Goal: Information Seeking & Learning: Learn about a topic

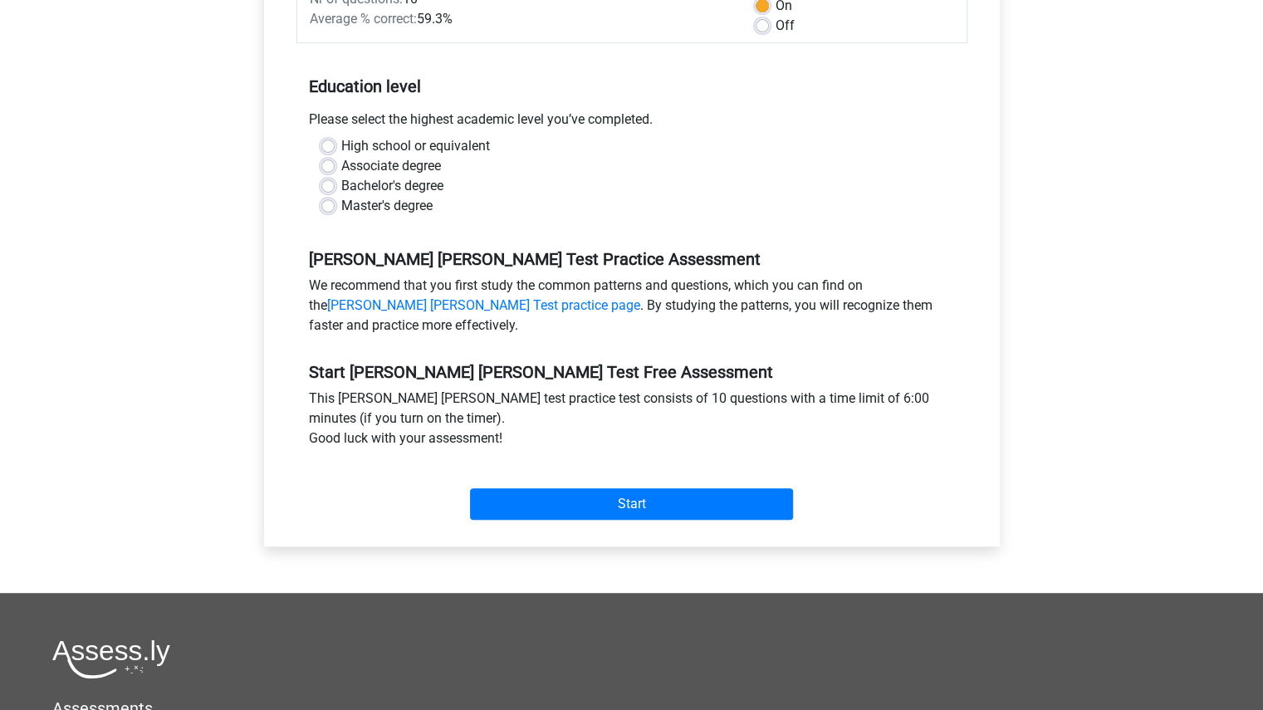
scroll to position [185, 0]
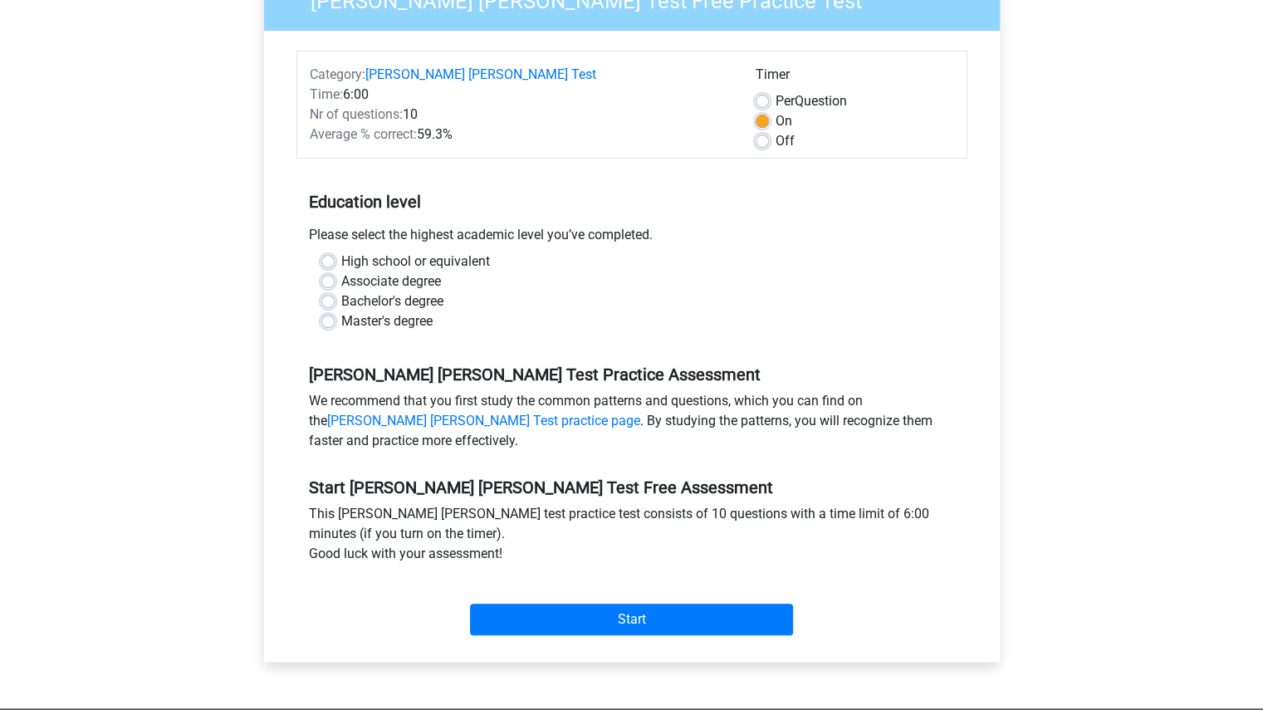
click at [359, 291] on label "Bachelor's degree" at bounding box center [392, 301] width 102 height 20
click at [335, 291] on input "Bachelor's degree" at bounding box center [327, 299] width 13 height 17
radio input "true"
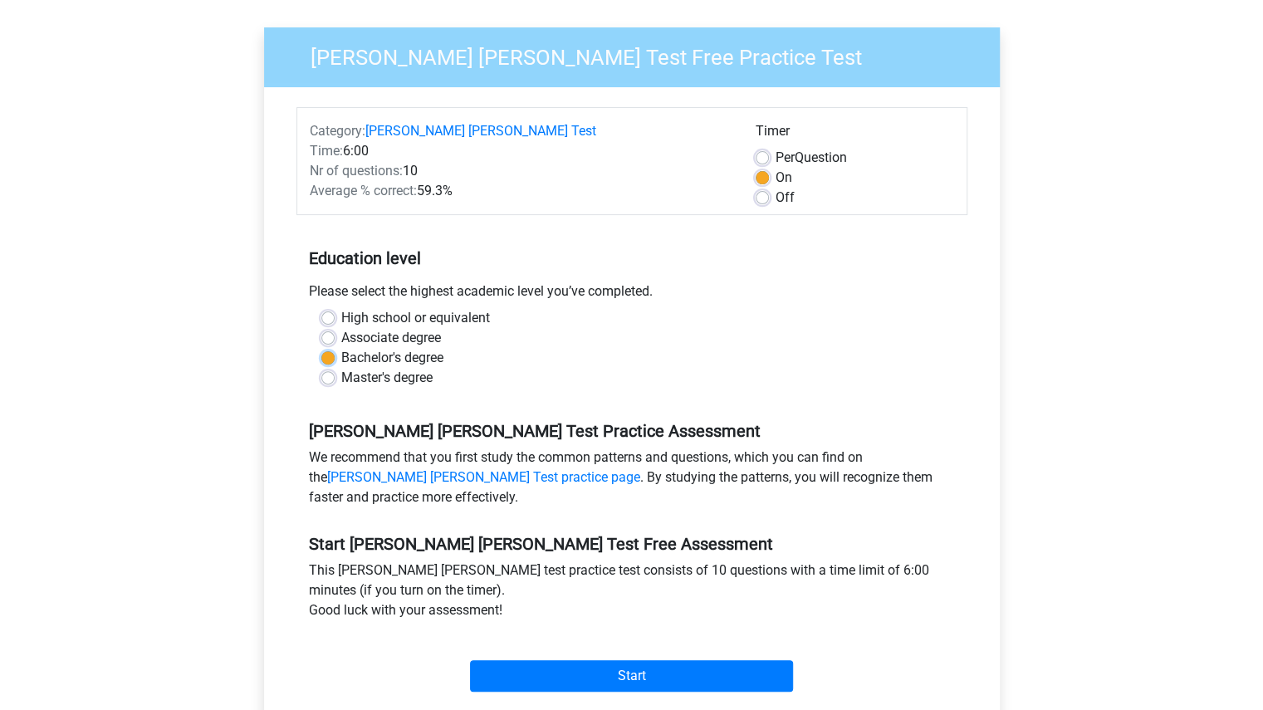
scroll to position [249, 0]
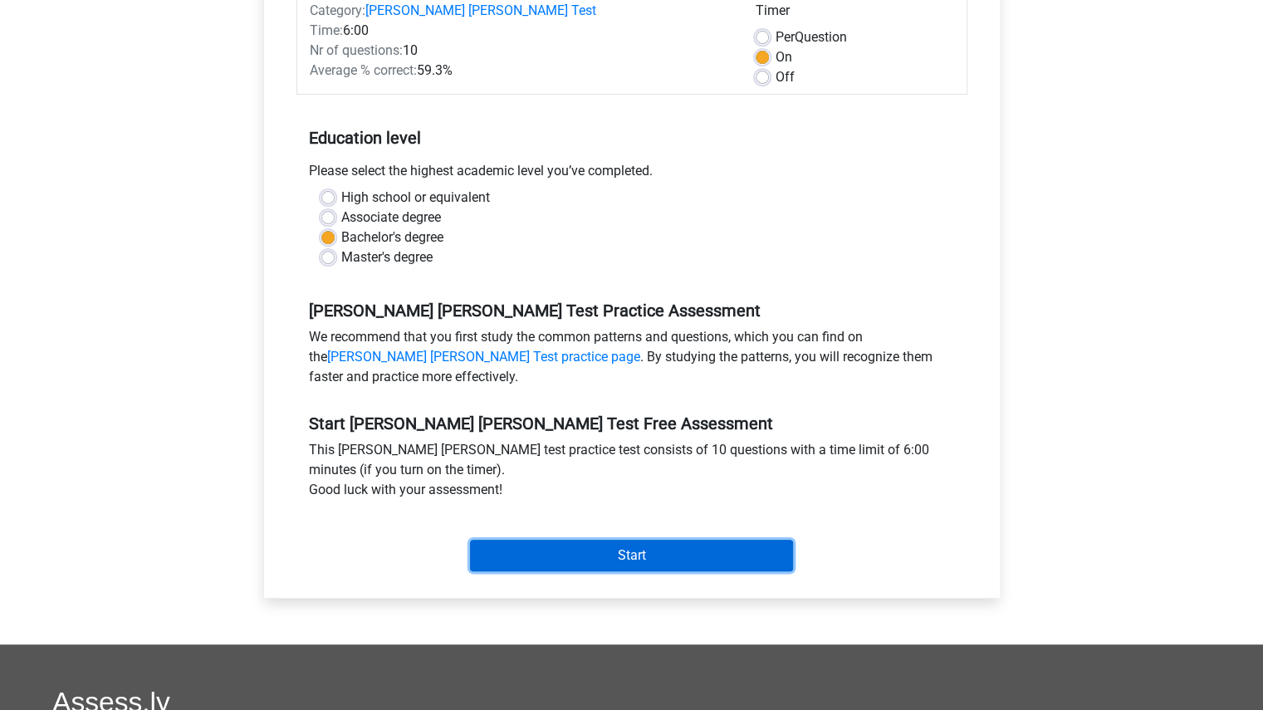
click at [498, 546] on input "Start" at bounding box center [631, 556] width 323 height 32
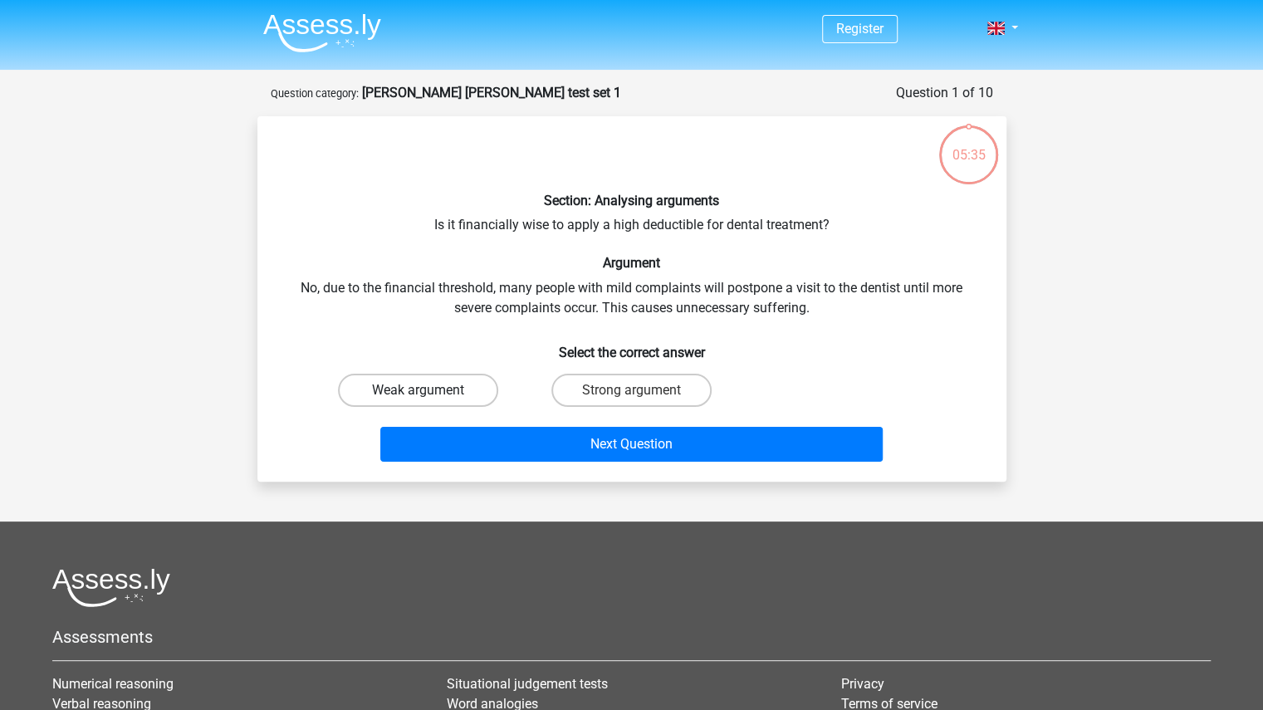
click at [403, 394] on label "Weak argument" at bounding box center [418, 390] width 160 height 33
click at [418, 394] on input "Weak argument" at bounding box center [423, 395] width 11 height 11
radio input "true"
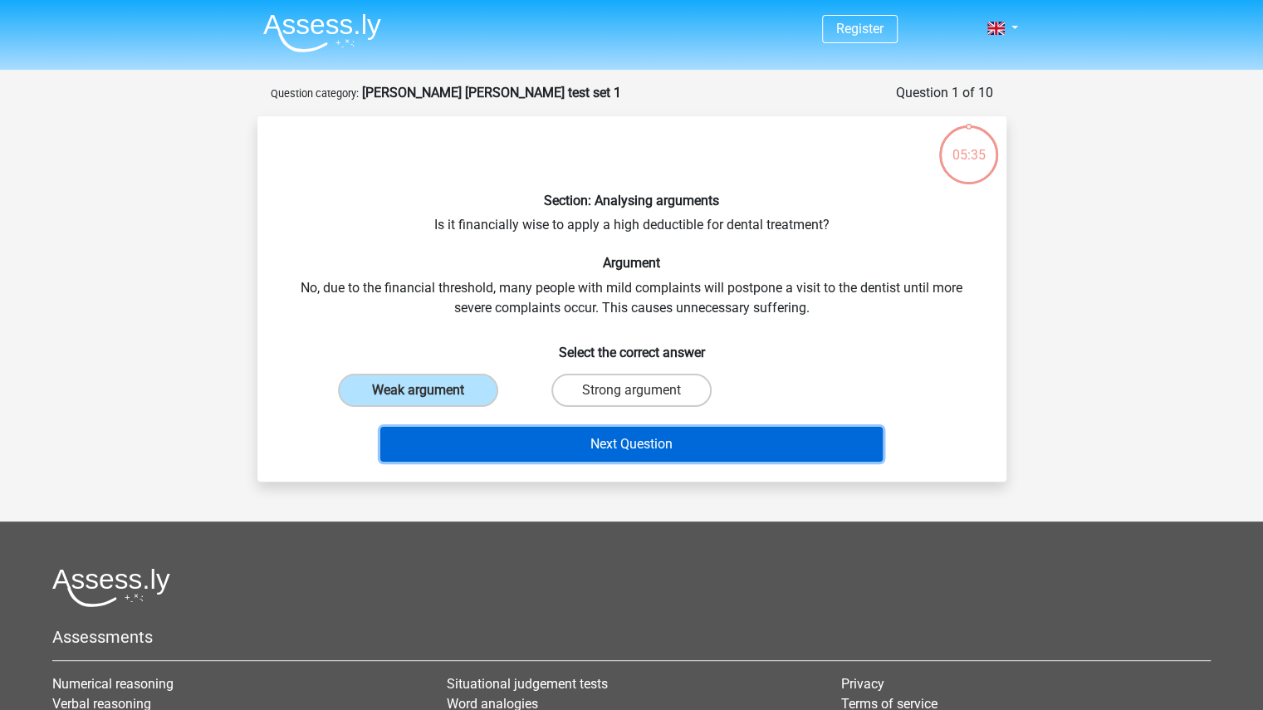
click at [465, 454] on button "Next Question" at bounding box center [631, 444] width 502 height 35
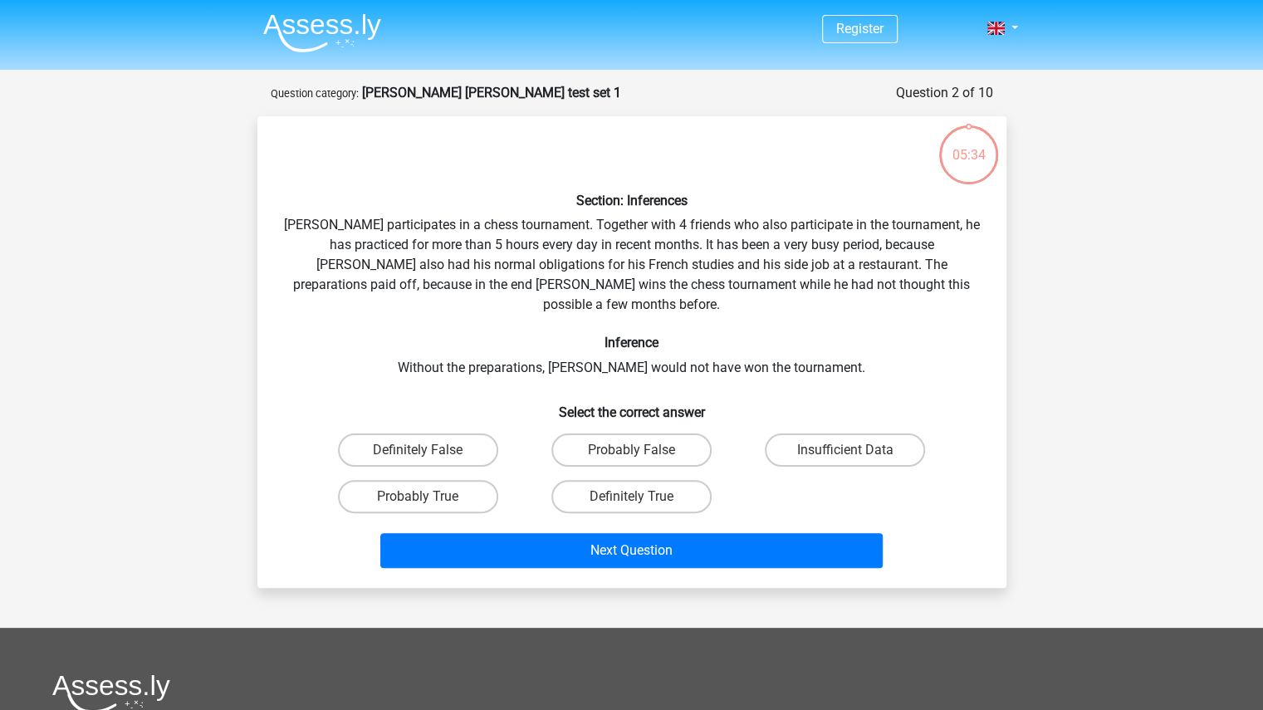
scroll to position [83, 0]
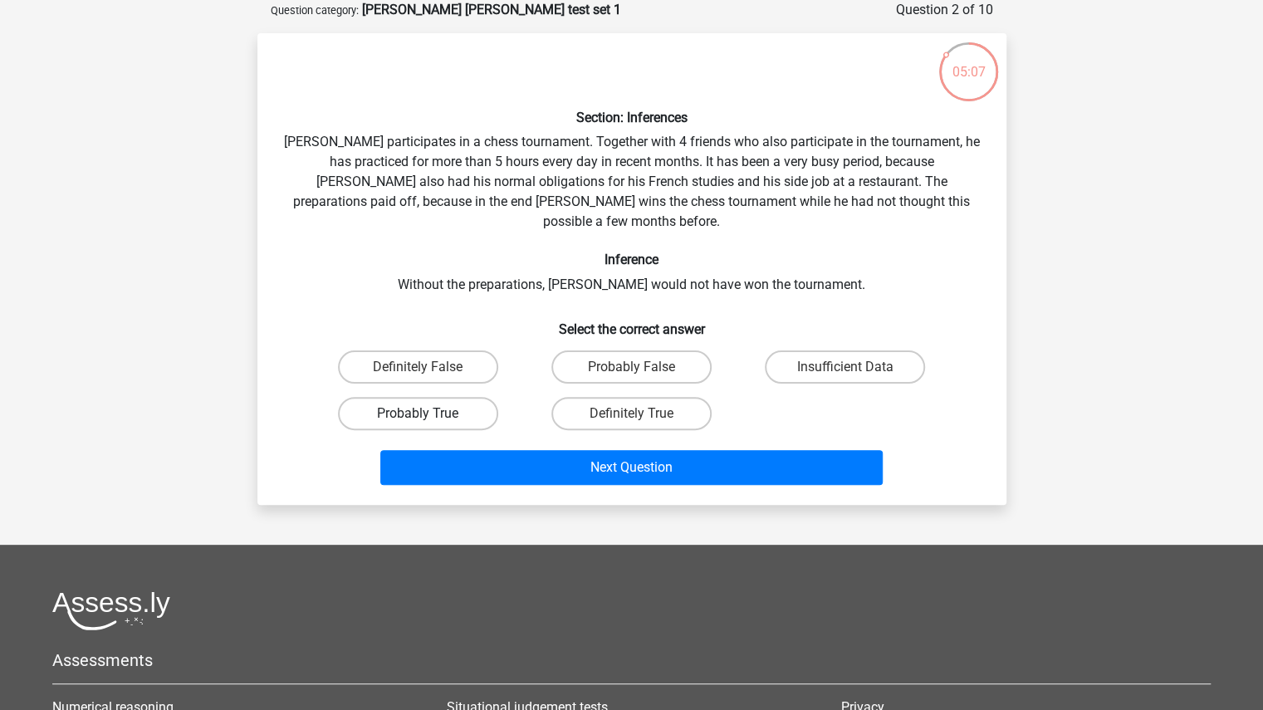
click at [428, 397] on label "Probably True" at bounding box center [418, 413] width 160 height 33
click at [428, 413] on input "Probably True" at bounding box center [423, 418] width 11 height 11
radio input "true"
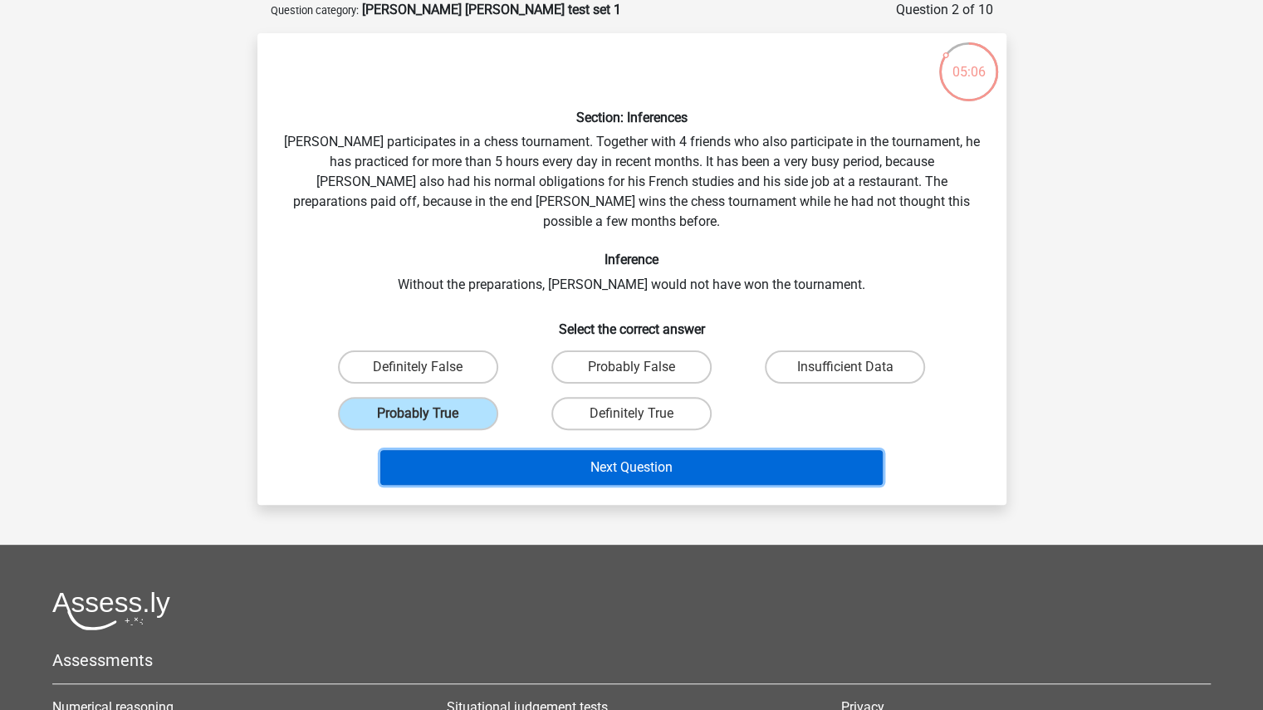
click at [540, 460] on button "Next Question" at bounding box center [631, 467] width 502 height 35
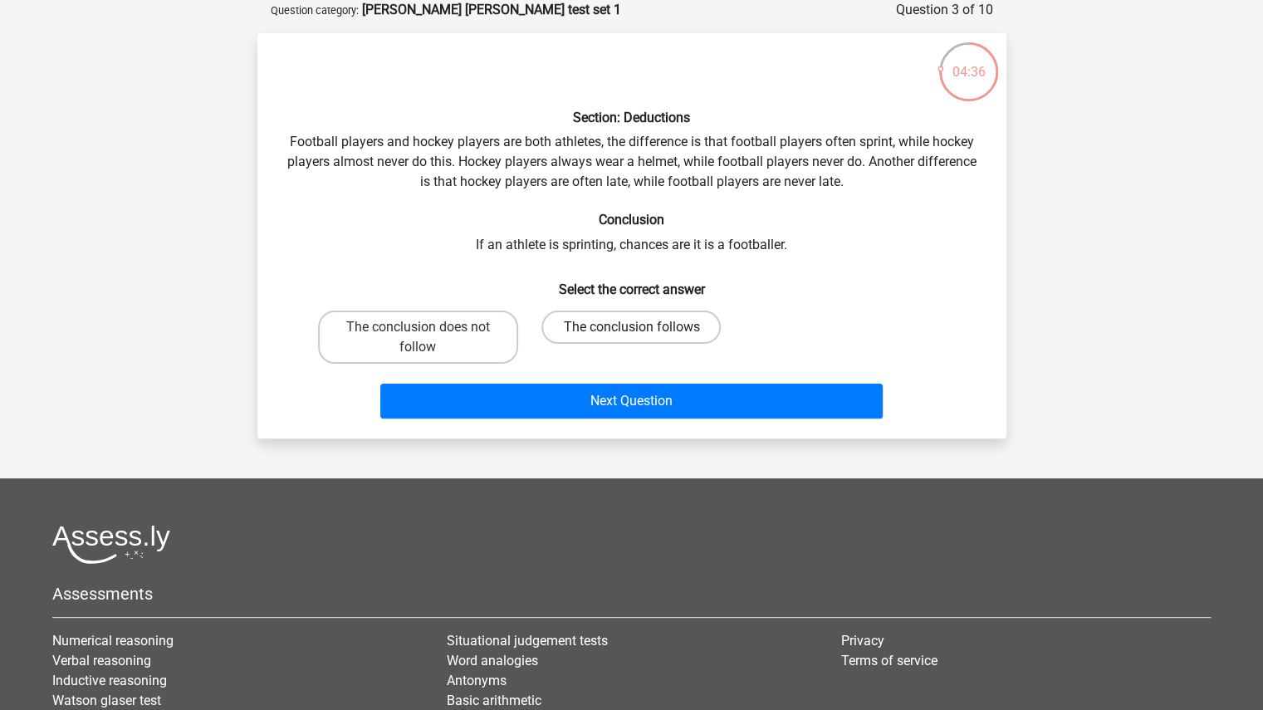
click at [612, 328] on label "The conclusion follows" at bounding box center [630, 326] width 179 height 33
click at [631, 328] on input "The conclusion follows" at bounding box center [636, 332] width 11 height 11
radio input "true"
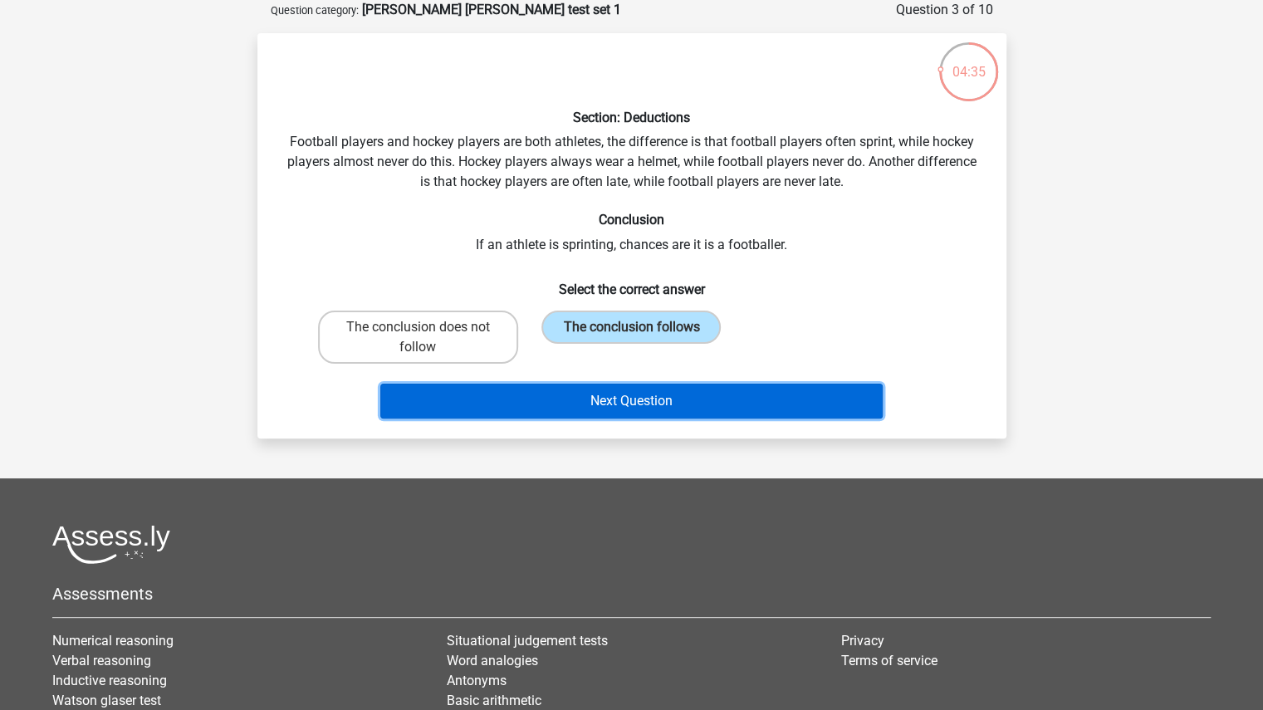
click at [643, 393] on button "Next Question" at bounding box center [631, 401] width 502 height 35
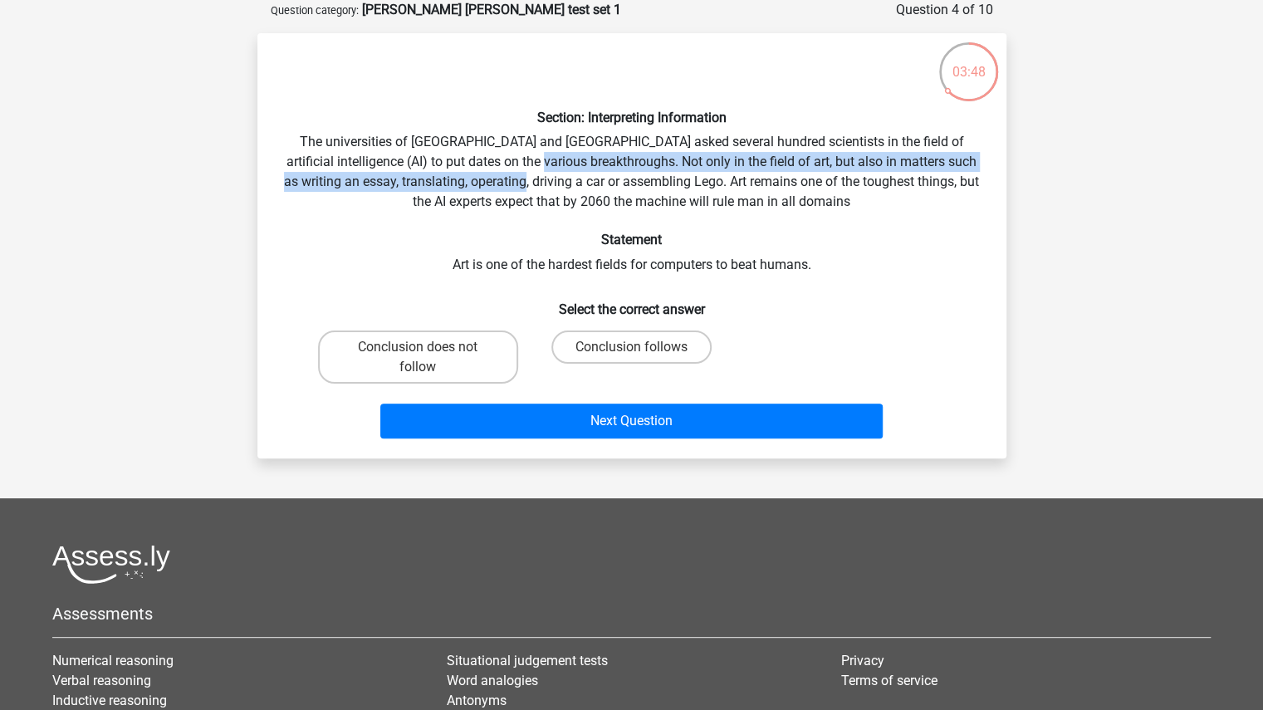
drag, startPoint x: 540, startPoint y: 164, endPoint x: 558, endPoint y: 188, distance: 29.7
click at [558, 188] on div "Section: Interpreting Information The universities of [GEOGRAPHIC_DATA] and [GE…" at bounding box center [631, 245] width 735 height 398
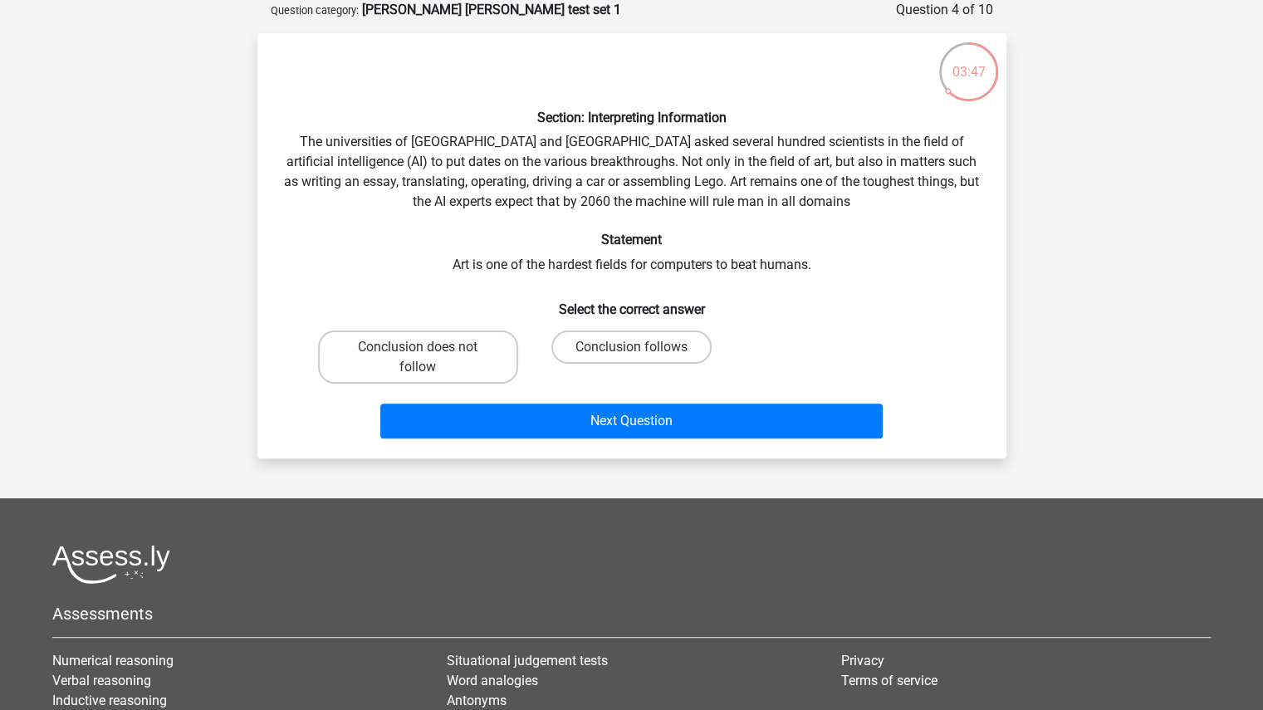
click at [503, 280] on div "Section: Interpreting Information The universities of [GEOGRAPHIC_DATA] and [GE…" at bounding box center [631, 245] width 735 height 398
click at [616, 353] on label "Conclusion follows" at bounding box center [631, 346] width 160 height 33
click at [631, 353] on input "Conclusion follows" at bounding box center [636, 352] width 11 height 11
radio input "true"
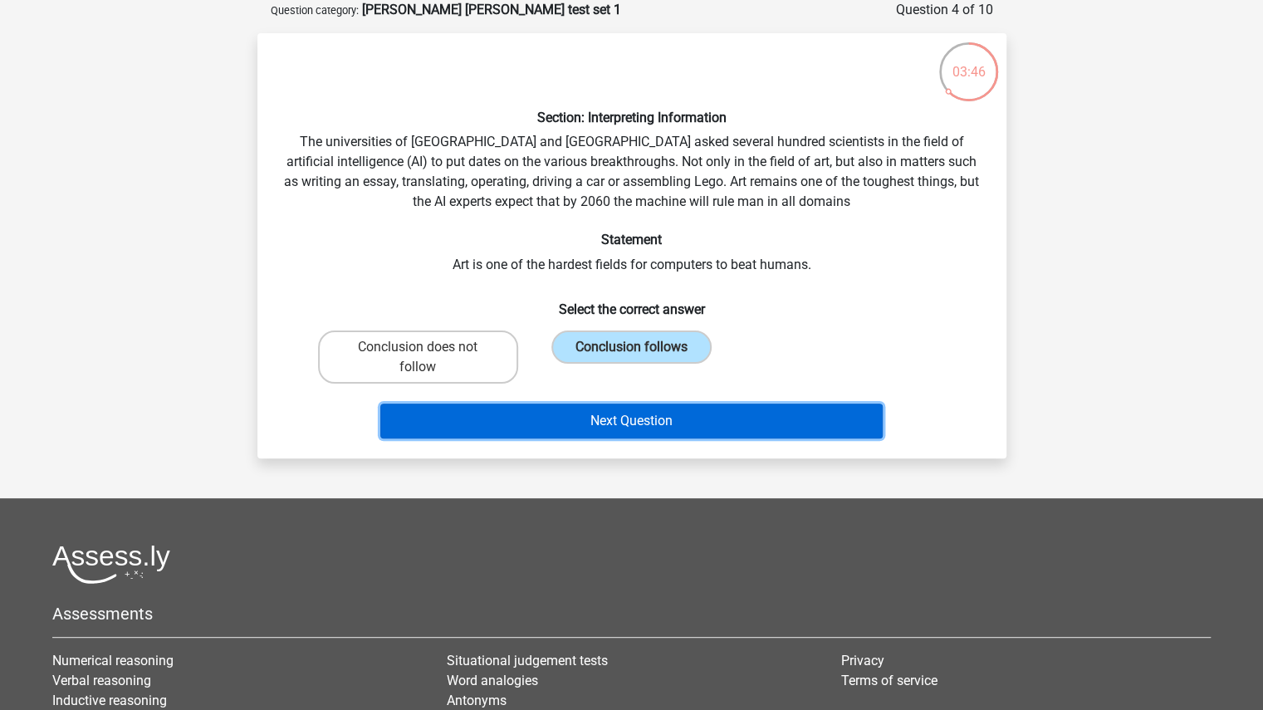
click at [618, 413] on button "Next Question" at bounding box center [631, 420] width 502 height 35
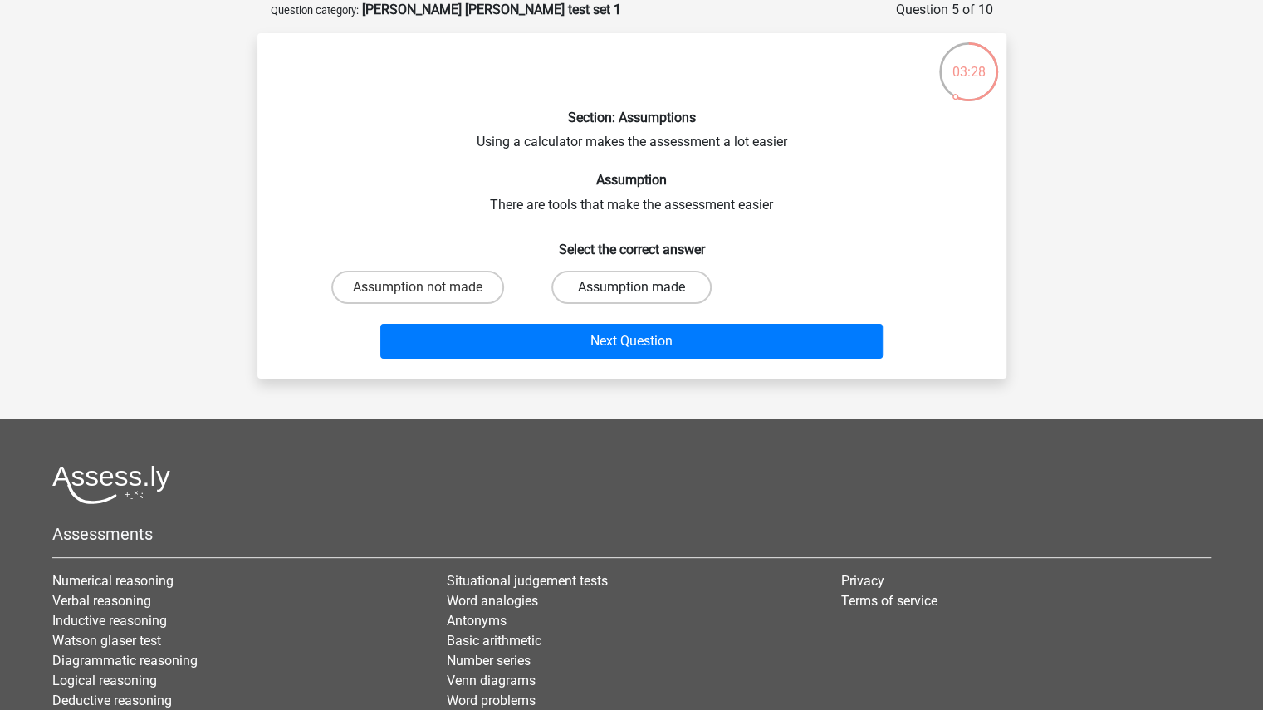
click at [594, 283] on label "Assumption made" at bounding box center [631, 287] width 160 height 33
click at [631, 287] on input "Assumption made" at bounding box center [636, 292] width 11 height 11
radio input "true"
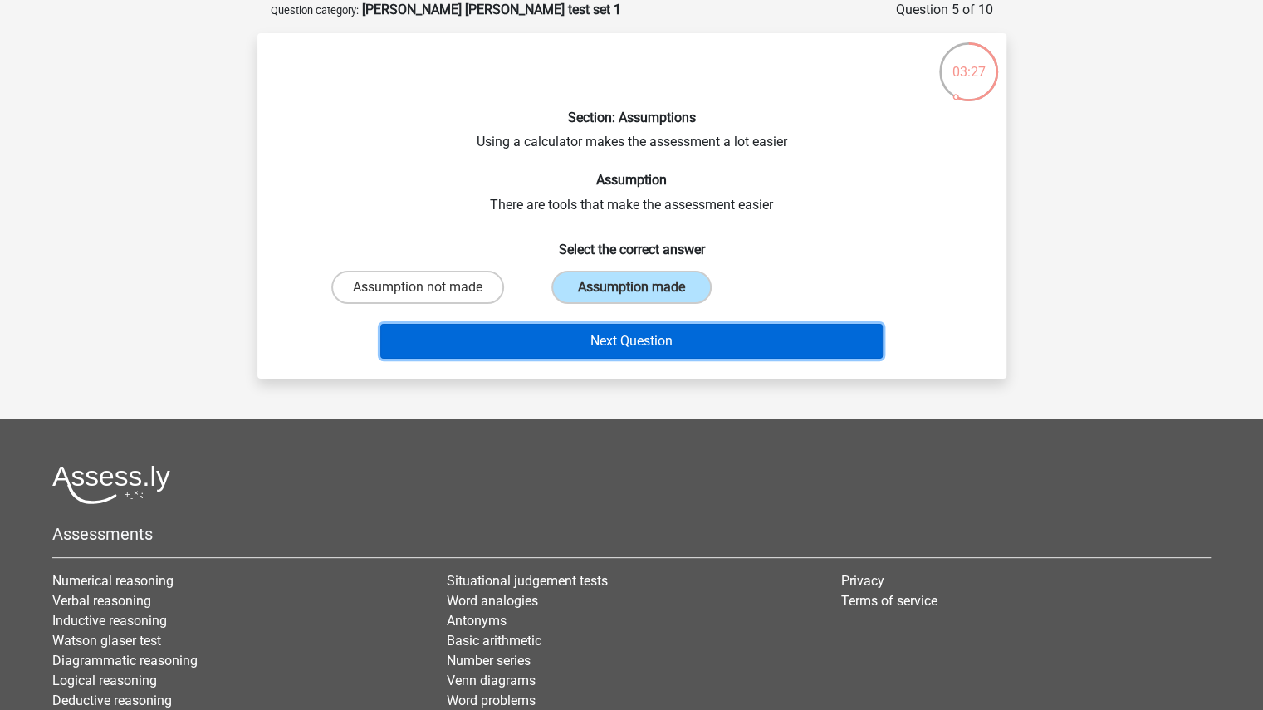
click at [589, 340] on button "Next Question" at bounding box center [631, 341] width 502 height 35
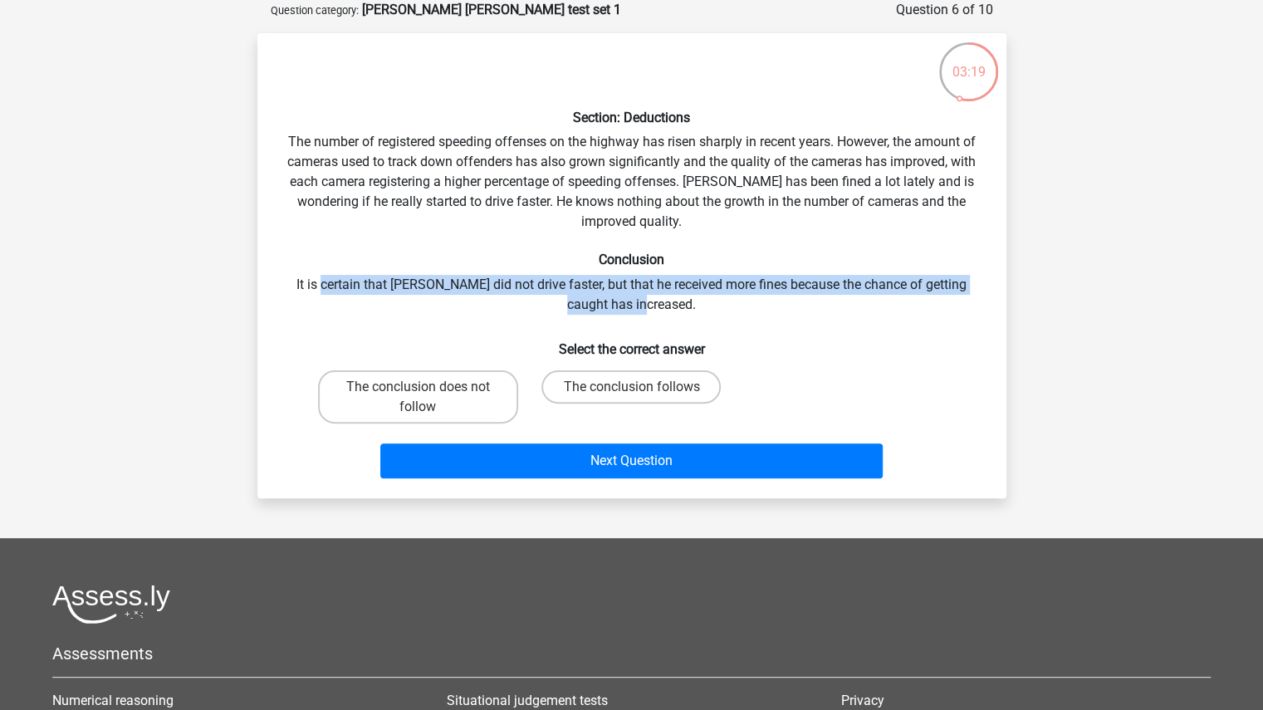
drag, startPoint x: 317, startPoint y: 280, endPoint x: 672, endPoint y: 306, distance: 356.3
click at [672, 306] on div "Section: Deductions The number of registered speeding offenses on the highway h…" at bounding box center [631, 265] width 735 height 438
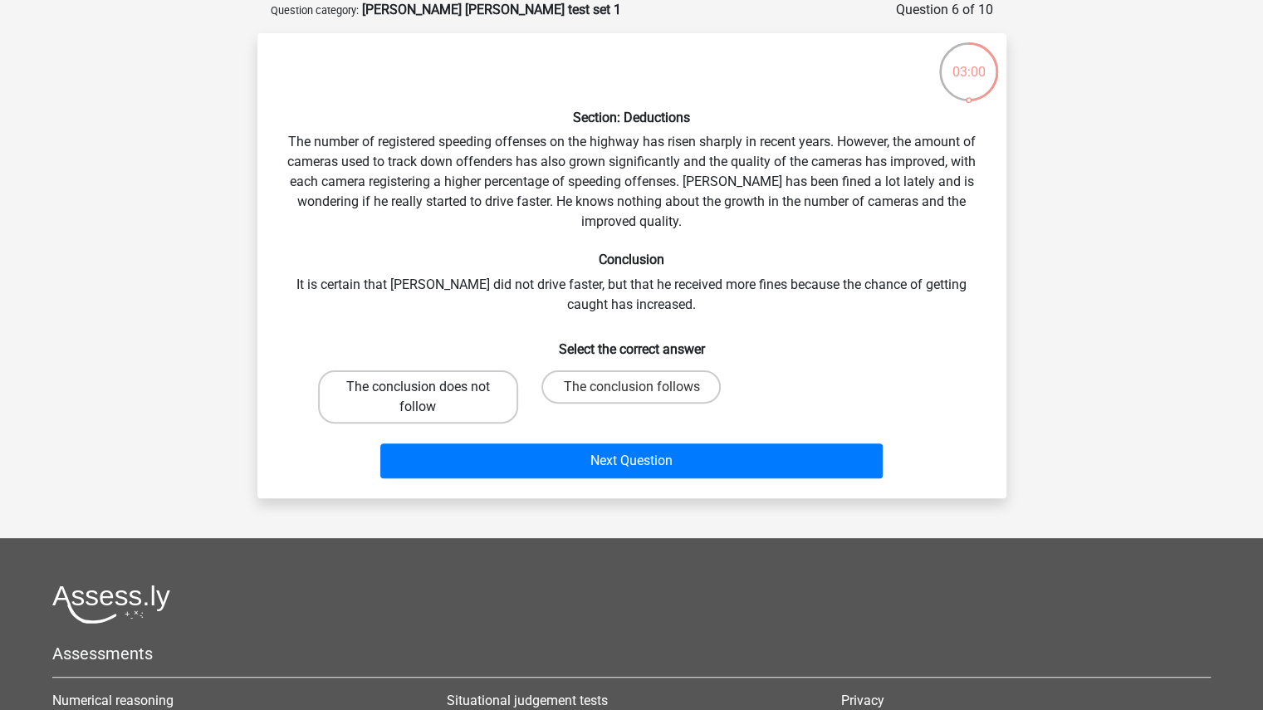
click at [379, 399] on label "The conclusion does not follow" at bounding box center [418, 396] width 200 height 53
click at [418, 398] on input "The conclusion does not follow" at bounding box center [423, 392] width 11 height 11
radio input "true"
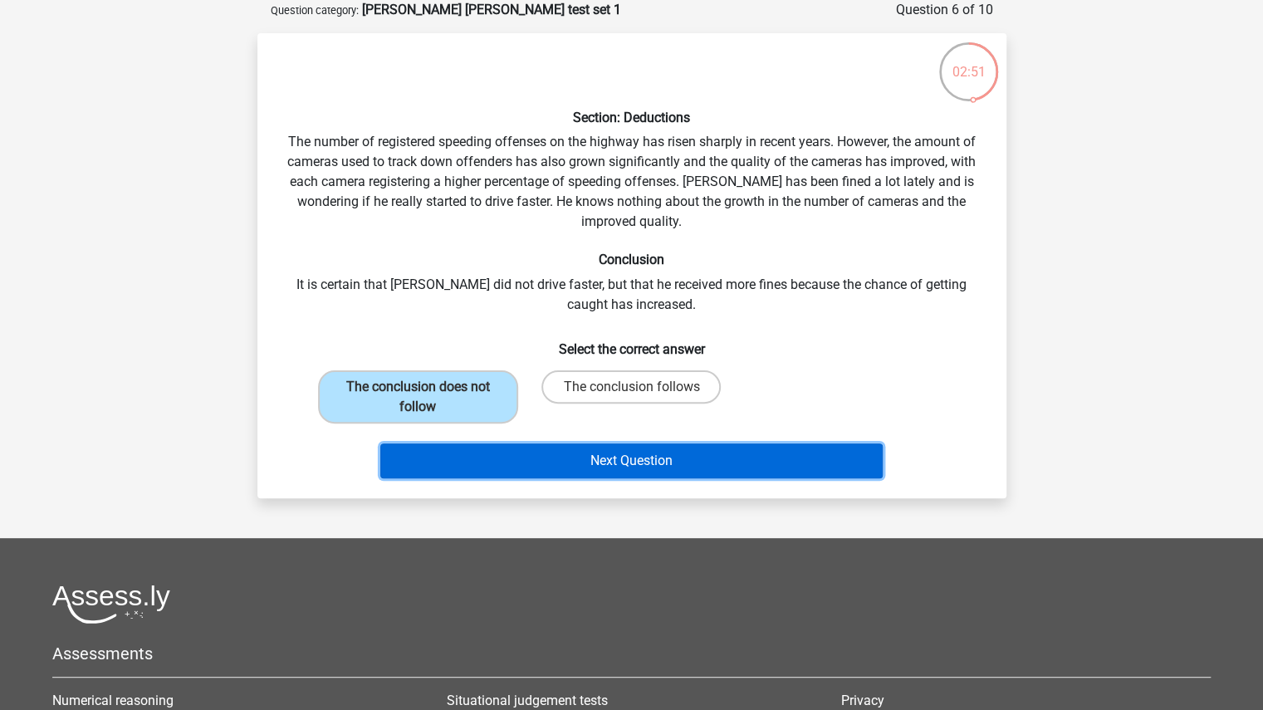
click at [442, 467] on button "Next Question" at bounding box center [631, 460] width 502 height 35
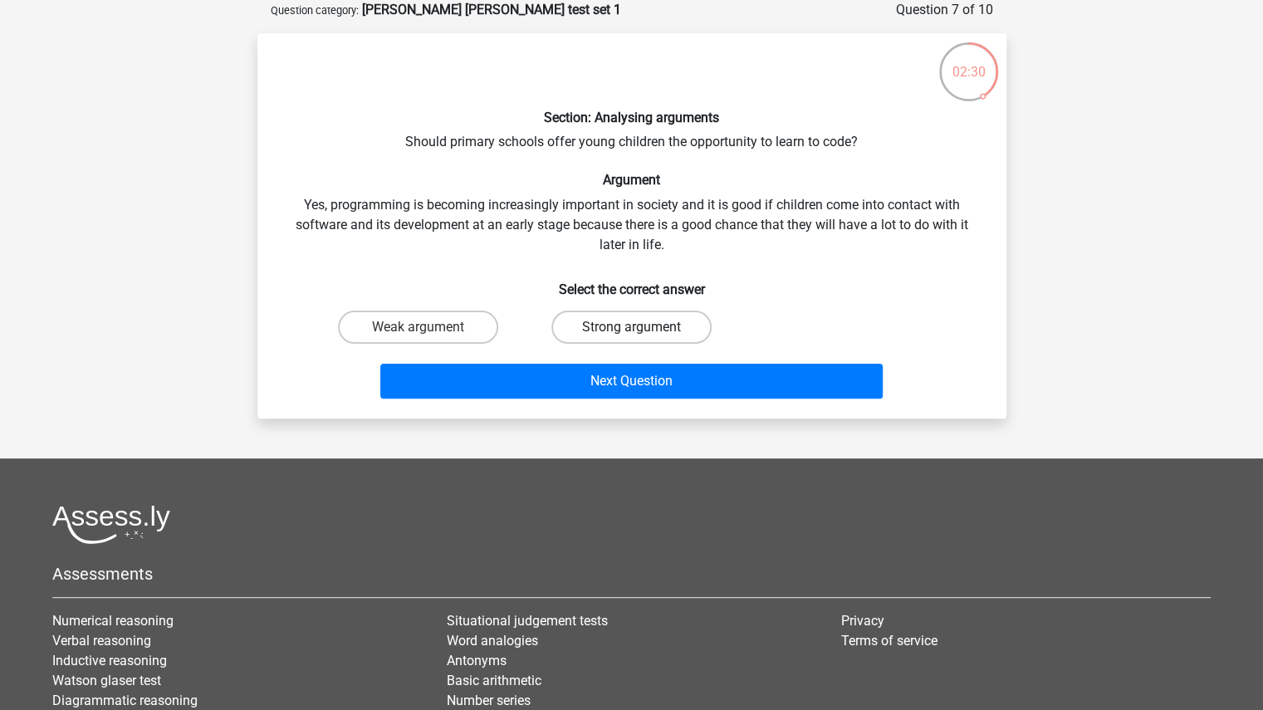
click at [566, 326] on label "Strong argument" at bounding box center [631, 326] width 160 height 33
click at [631, 327] on input "Strong argument" at bounding box center [636, 332] width 11 height 11
radio input "true"
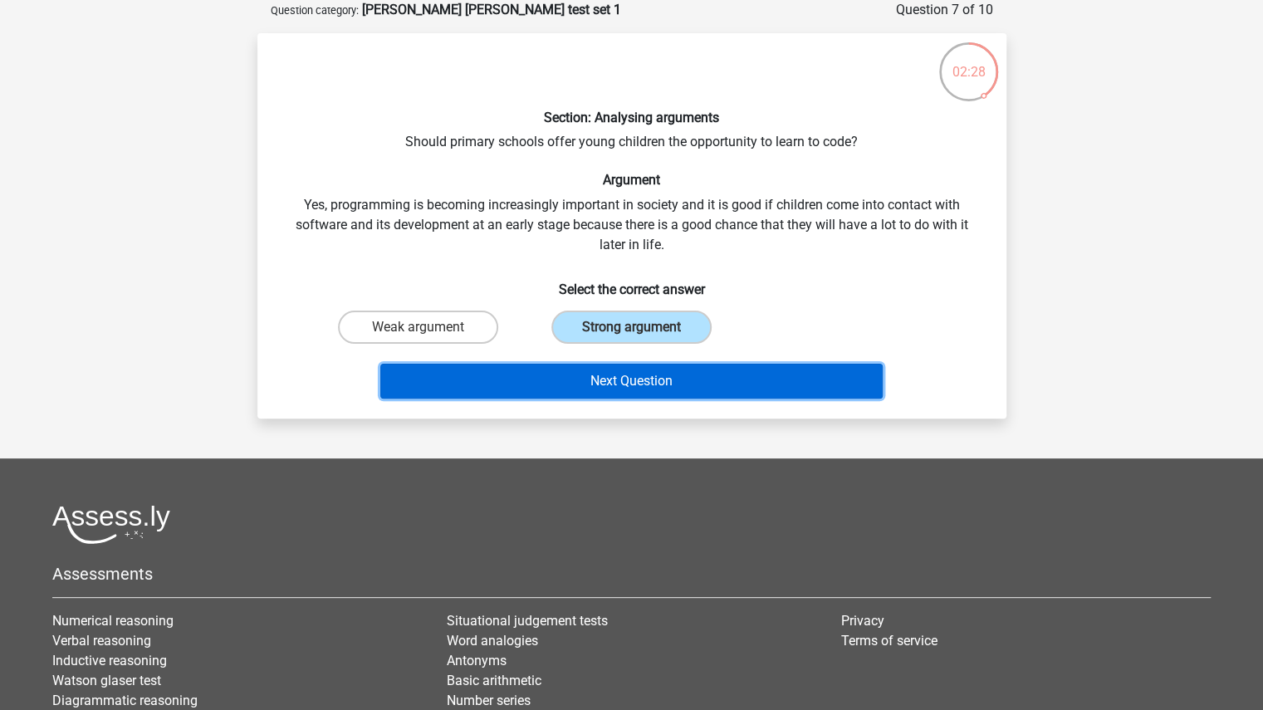
click at [564, 379] on button "Next Question" at bounding box center [631, 381] width 502 height 35
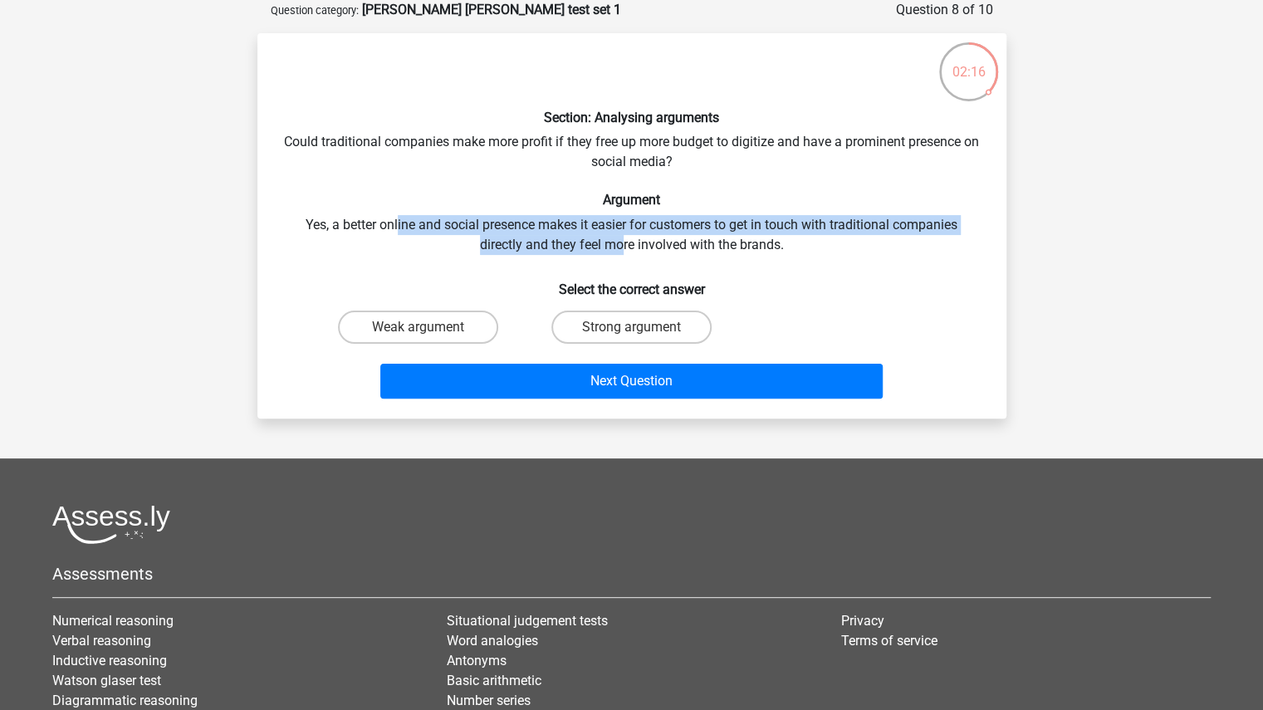
drag, startPoint x: 395, startPoint y: 221, endPoint x: 619, endPoint y: 253, distance: 226.5
click at [619, 253] on div "Section: Analysing arguments Could traditional companies make more profit if th…" at bounding box center [631, 225] width 735 height 359
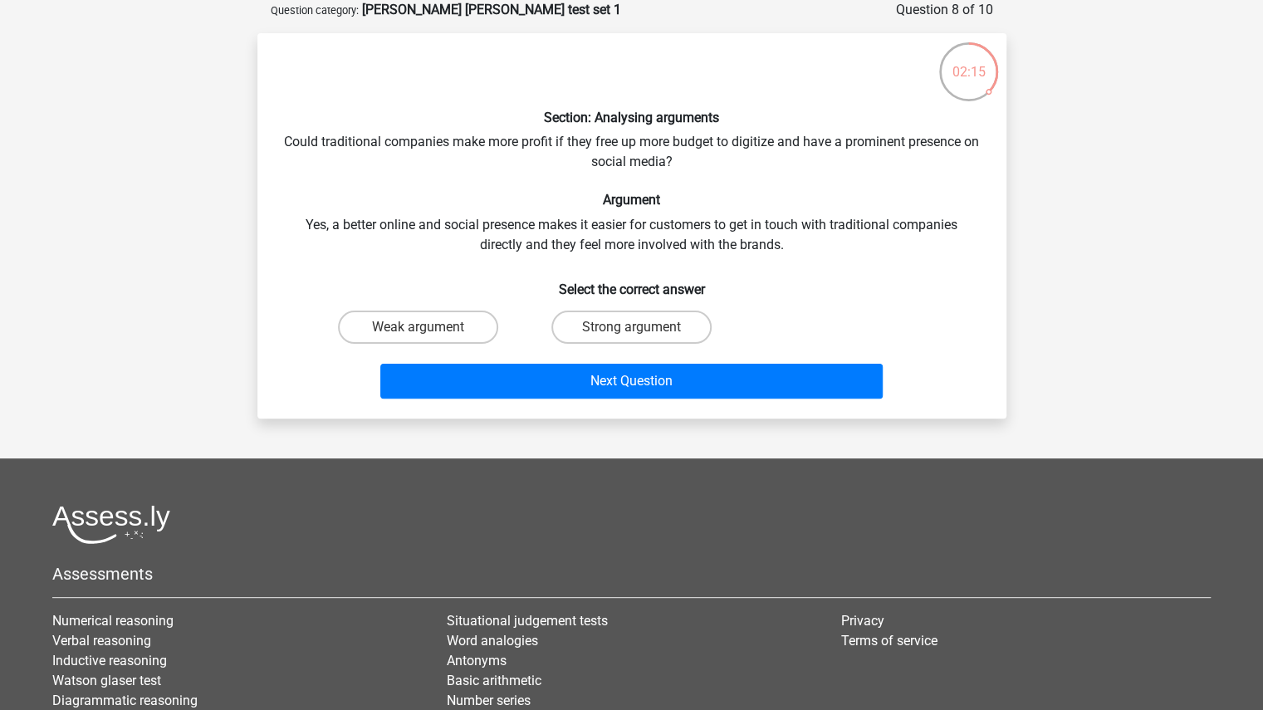
click at [543, 258] on div "Section: Analysing arguments Could traditional companies make more profit if th…" at bounding box center [631, 225] width 735 height 359
click at [454, 324] on label "Weak argument" at bounding box center [418, 326] width 160 height 33
click at [428, 327] on input "Weak argument" at bounding box center [423, 332] width 11 height 11
radio input "true"
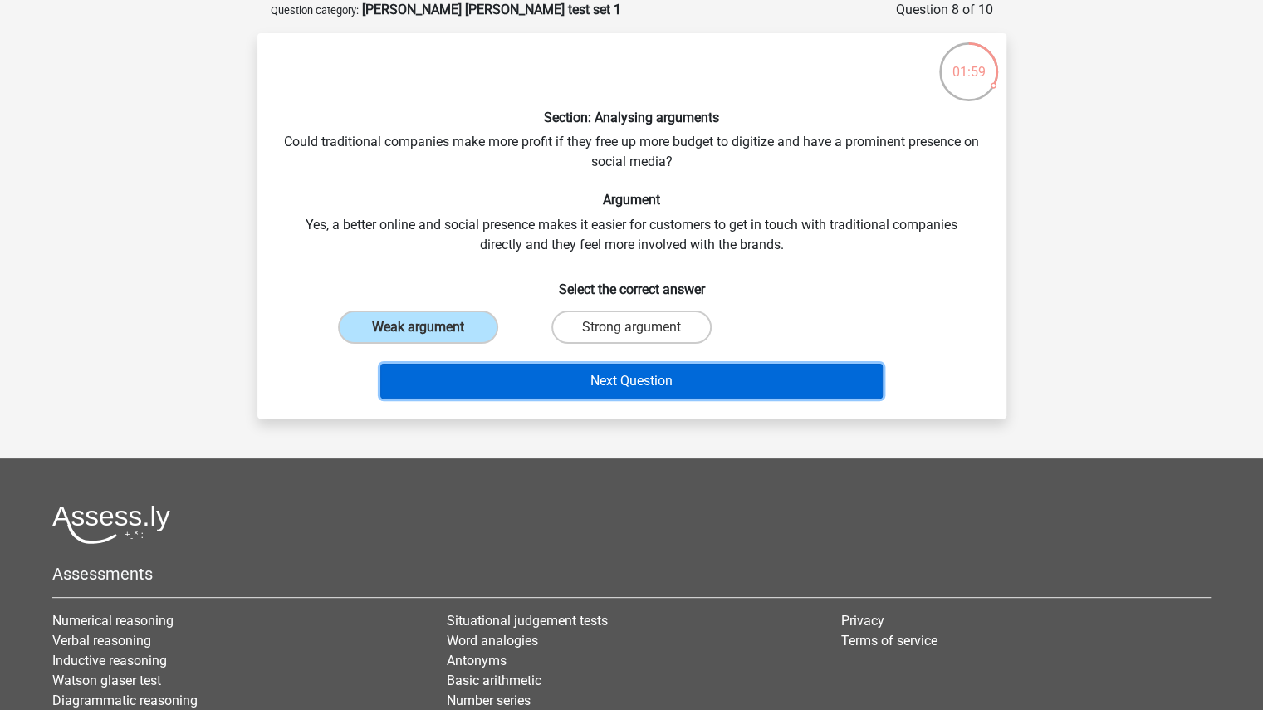
click at [488, 373] on button "Next Question" at bounding box center [631, 381] width 502 height 35
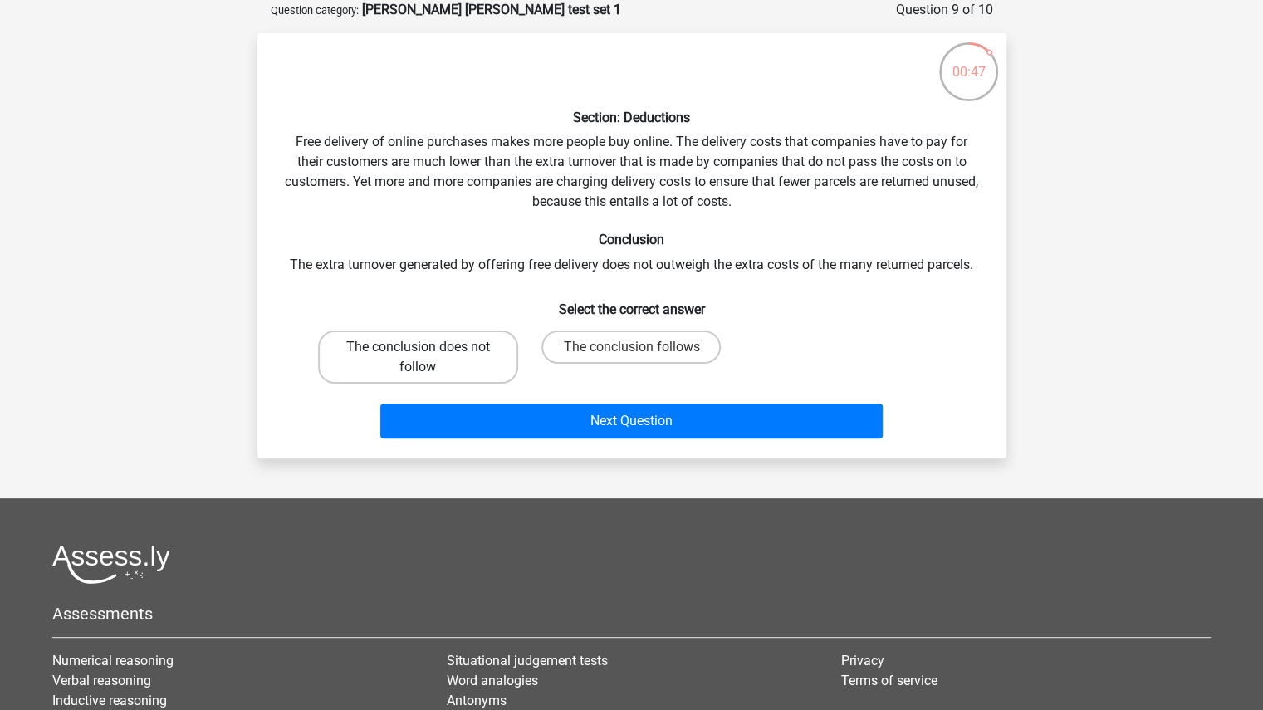
click at [394, 356] on label "The conclusion does not follow" at bounding box center [418, 356] width 200 height 53
click at [418, 356] on input "The conclusion does not follow" at bounding box center [423, 352] width 11 height 11
radio input "true"
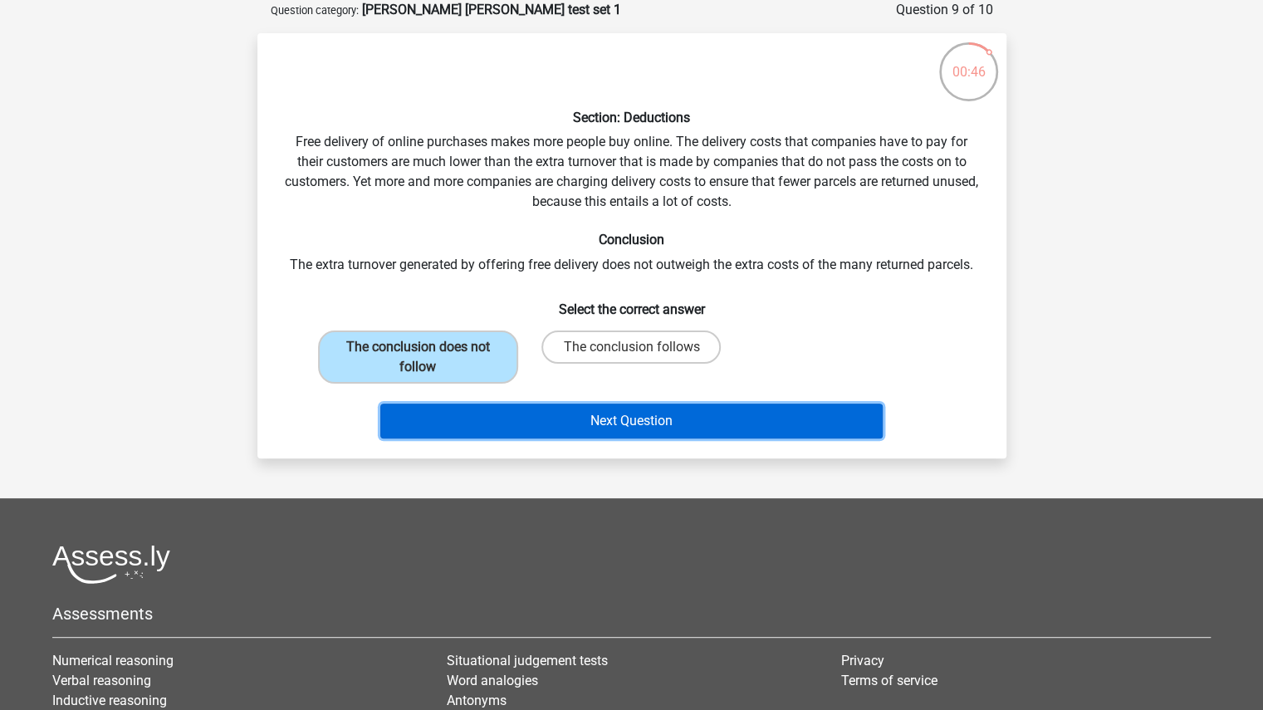
click at [446, 418] on button "Next Question" at bounding box center [631, 420] width 502 height 35
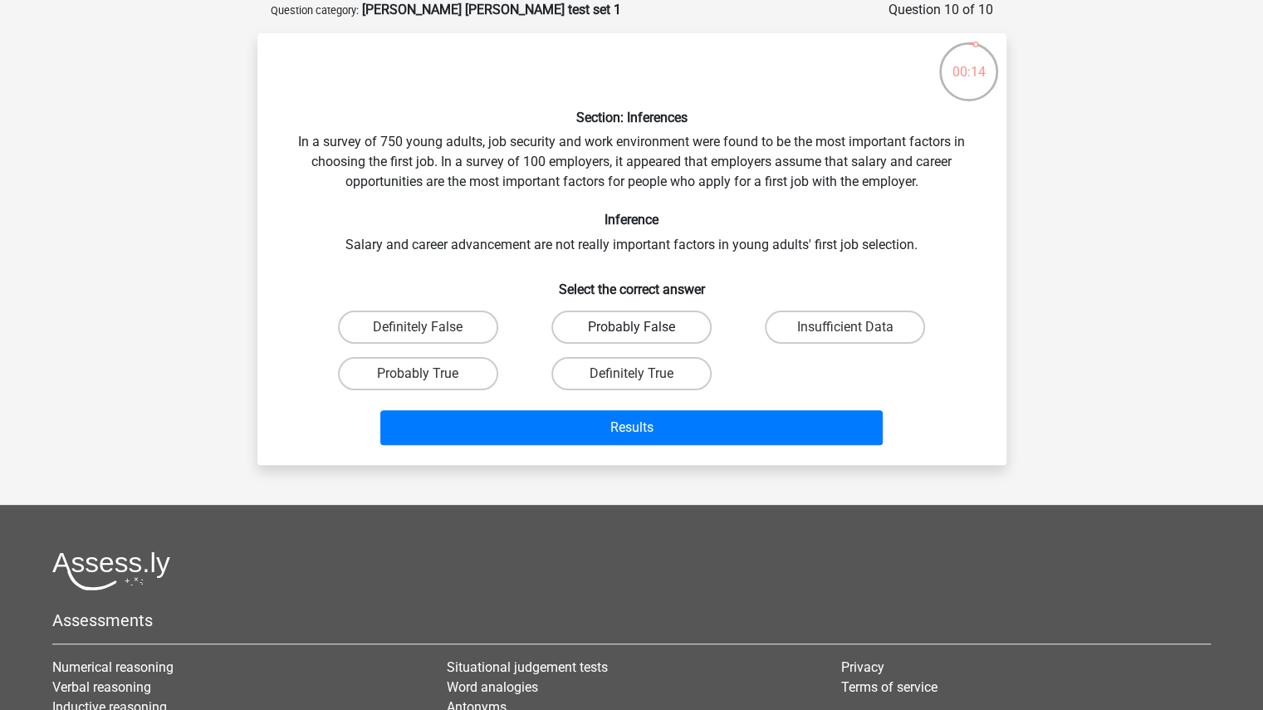
click at [604, 332] on label "Probably False" at bounding box center [631, 326] width 160 height 33
click at [631, 332] on input "Probably False" at bounding box center [636, 332] width 11 height 11
radio input "true"
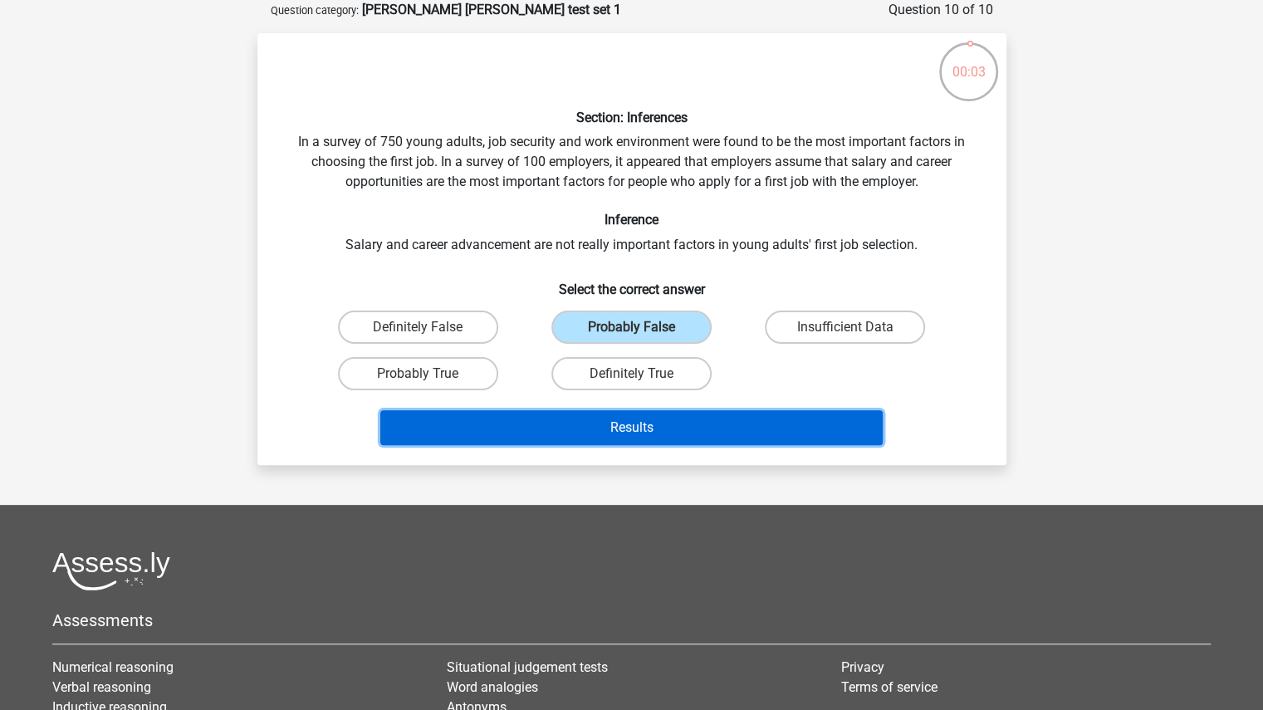
click at [527, 428] on button "Results" at bounding box center [631, 427] width 502 height 35
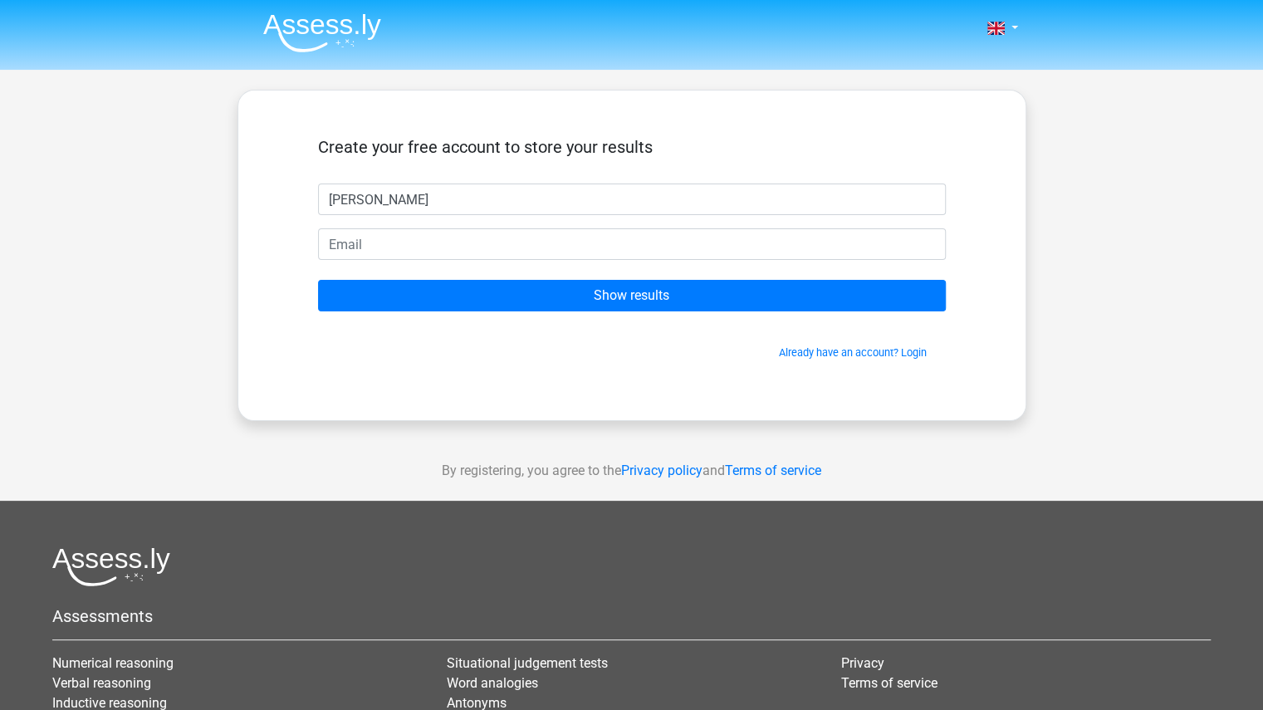
type input "[PERSON_NAME]"
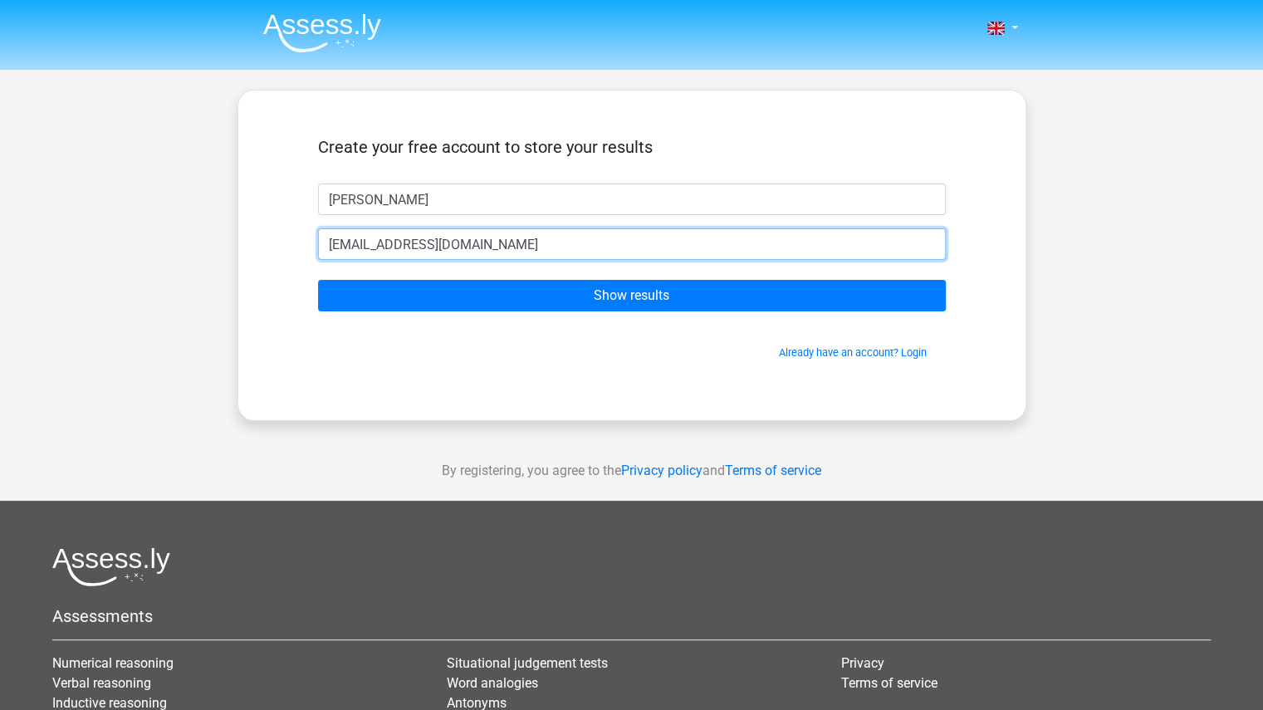
drag, startPoint x: 364, startPoint y: 243, endPoint x: 629, endPoint y: 254, distance: 265.9
click at [629, 254] on input "Henrykronenberg@outlook.com" at bounding box center [632, 244] width 628 height 32
type input "Henry_kronenberg@yahoo.com"
click at [318, 280] on input "Show results" at bounding box center [632, 296] width 628 height 32
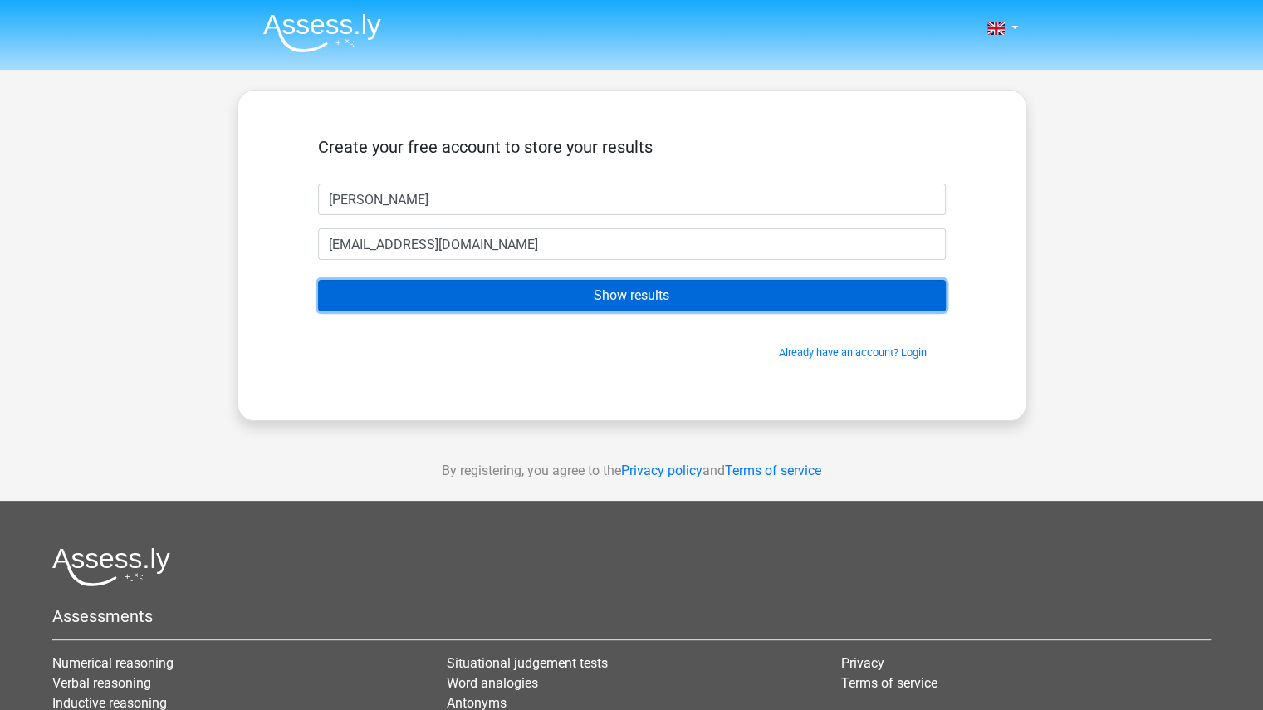
click at [661, 300] on input "Show results" at bounding box center [632, 296] width 628 height 32
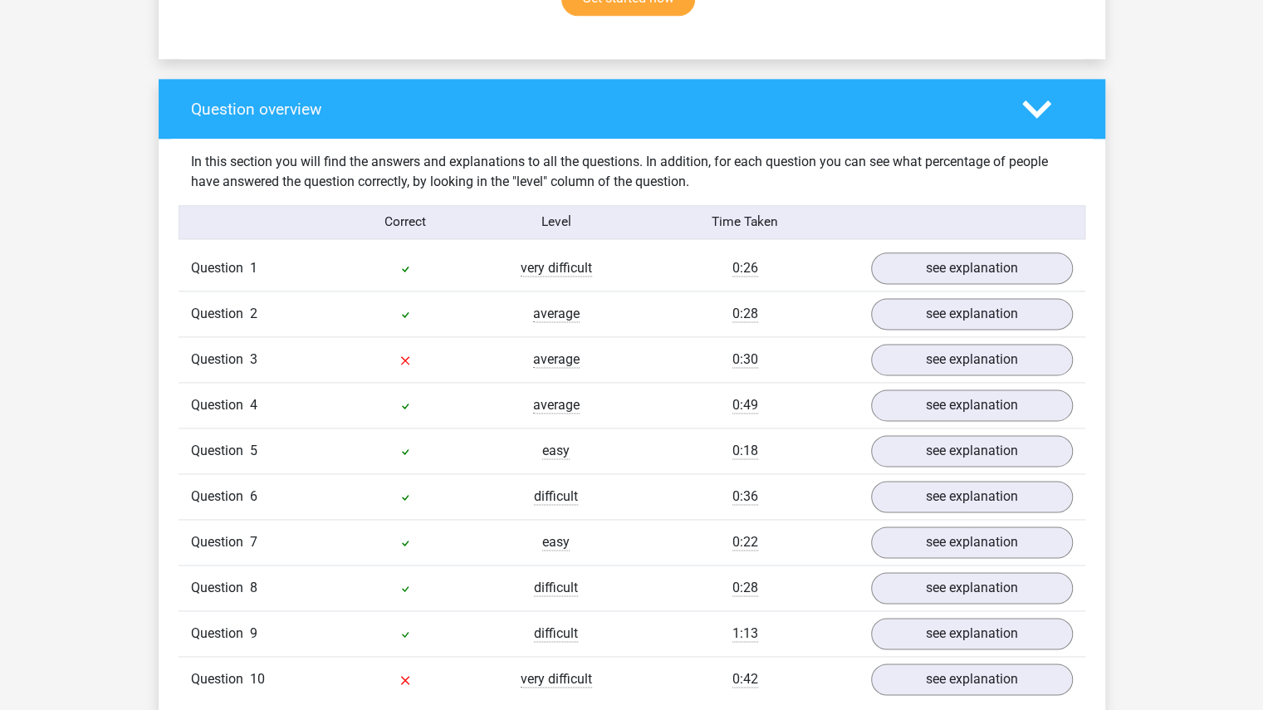
scroll to position [1245, 0]
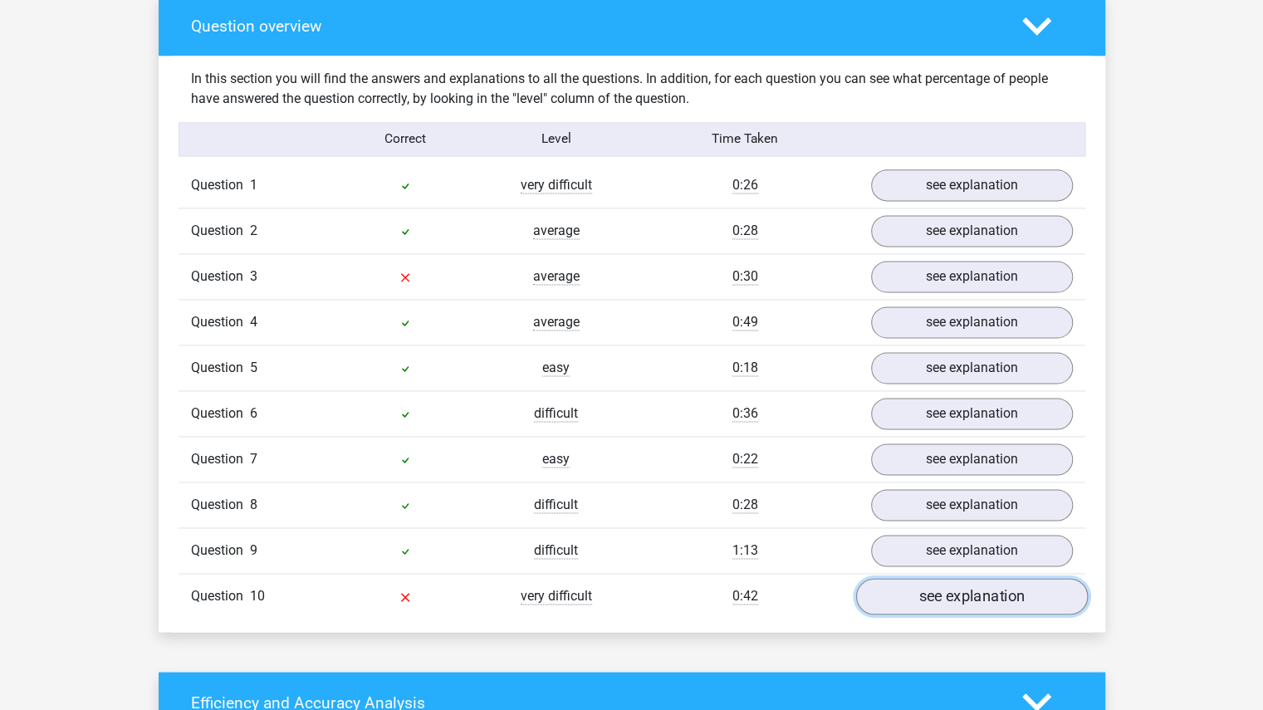
click at [917, 584] on link "see explanation" at bounding box center [971, 597] width 232 height 37
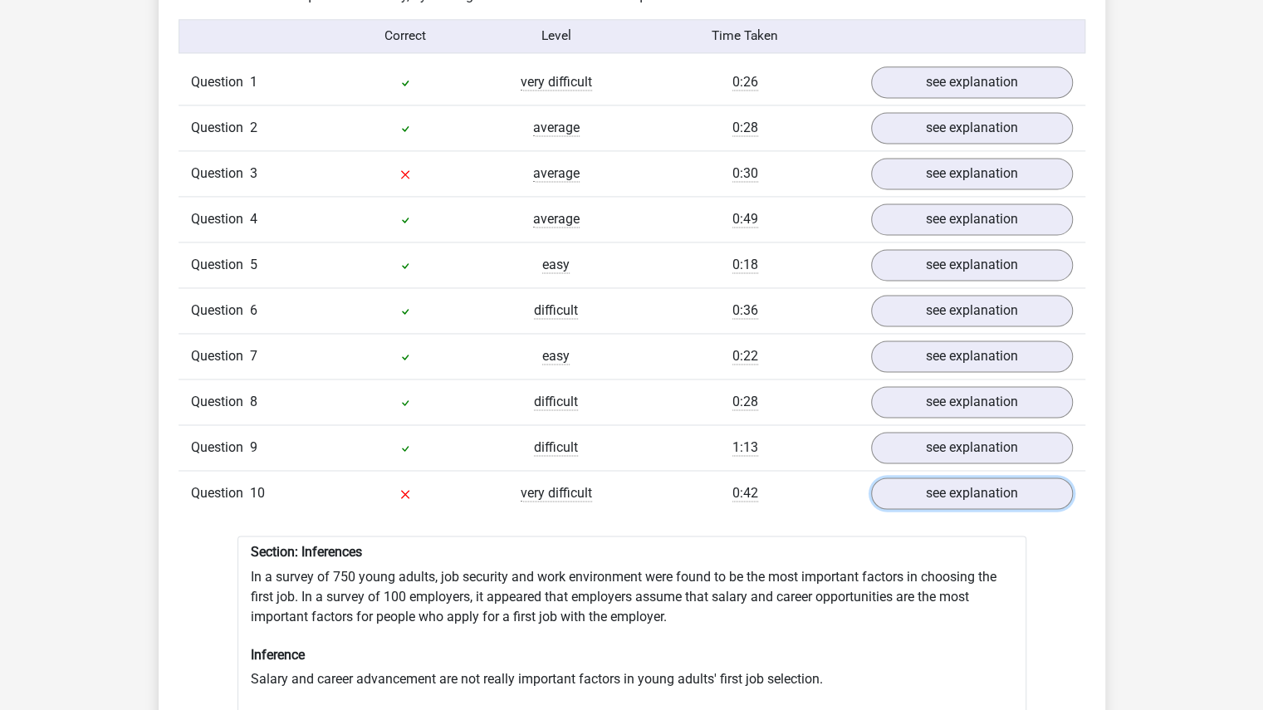
scroll to position [1328, 0]
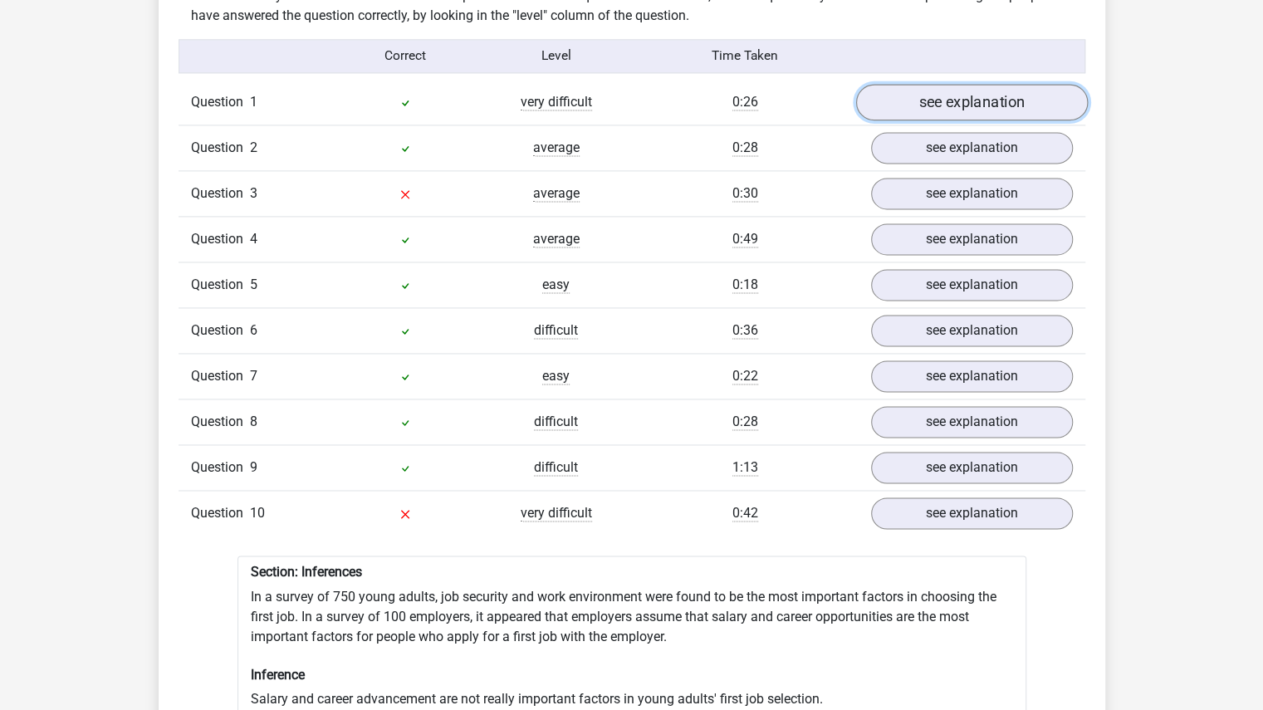
click at [954, 85] on link "see explanation" at bounding box center [971, 103] width 232 height 37
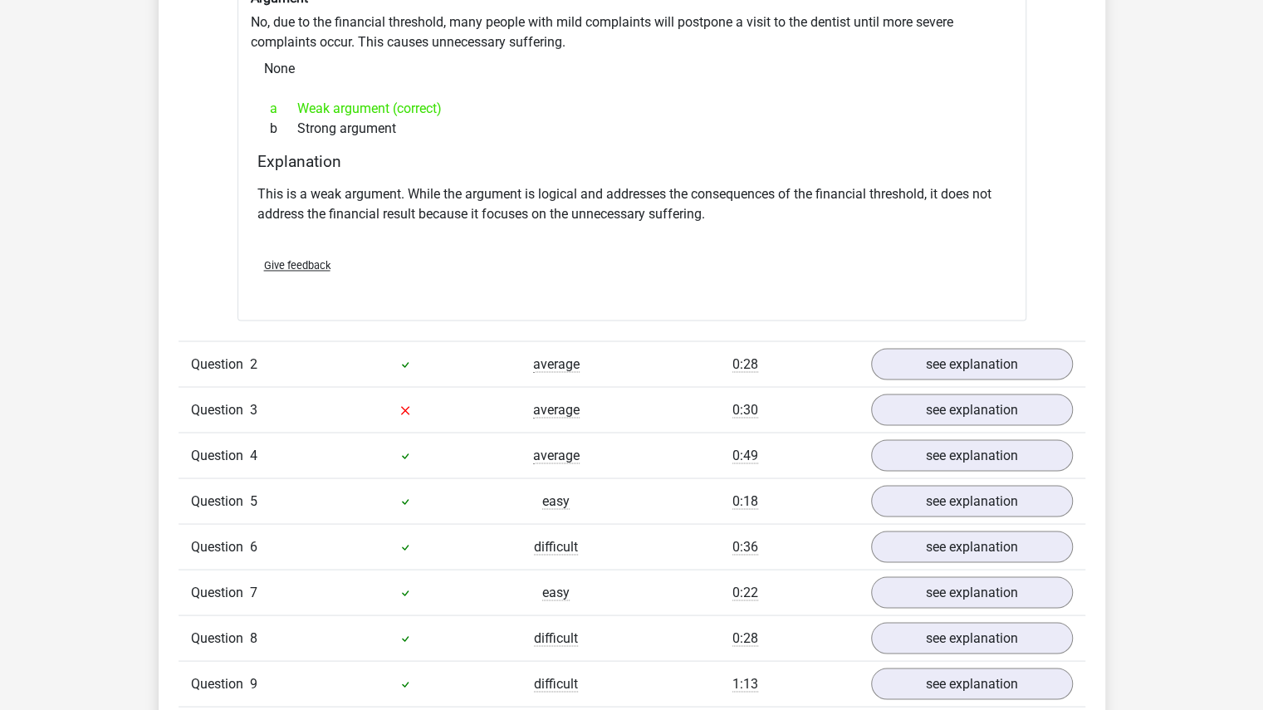
scroll to position [1577, 0]
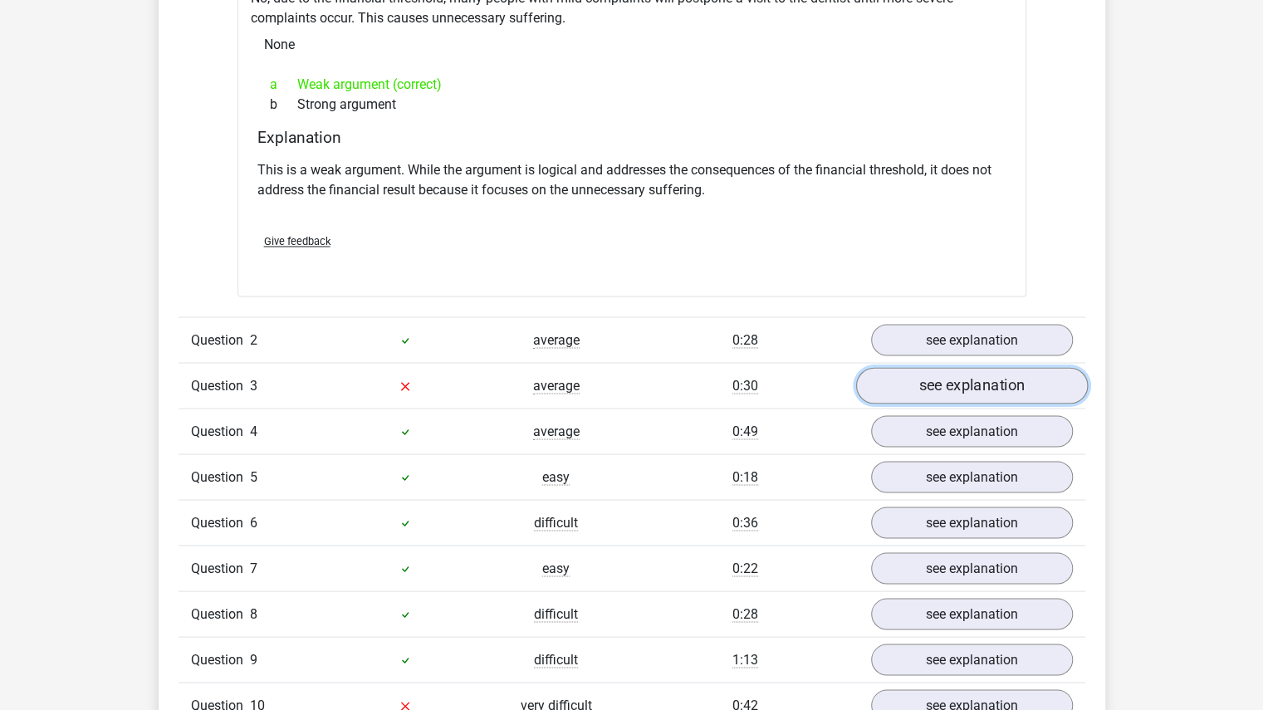
click at [989, 382] on link "see explanation" at bounding box center [971, 385] width 232 height 37
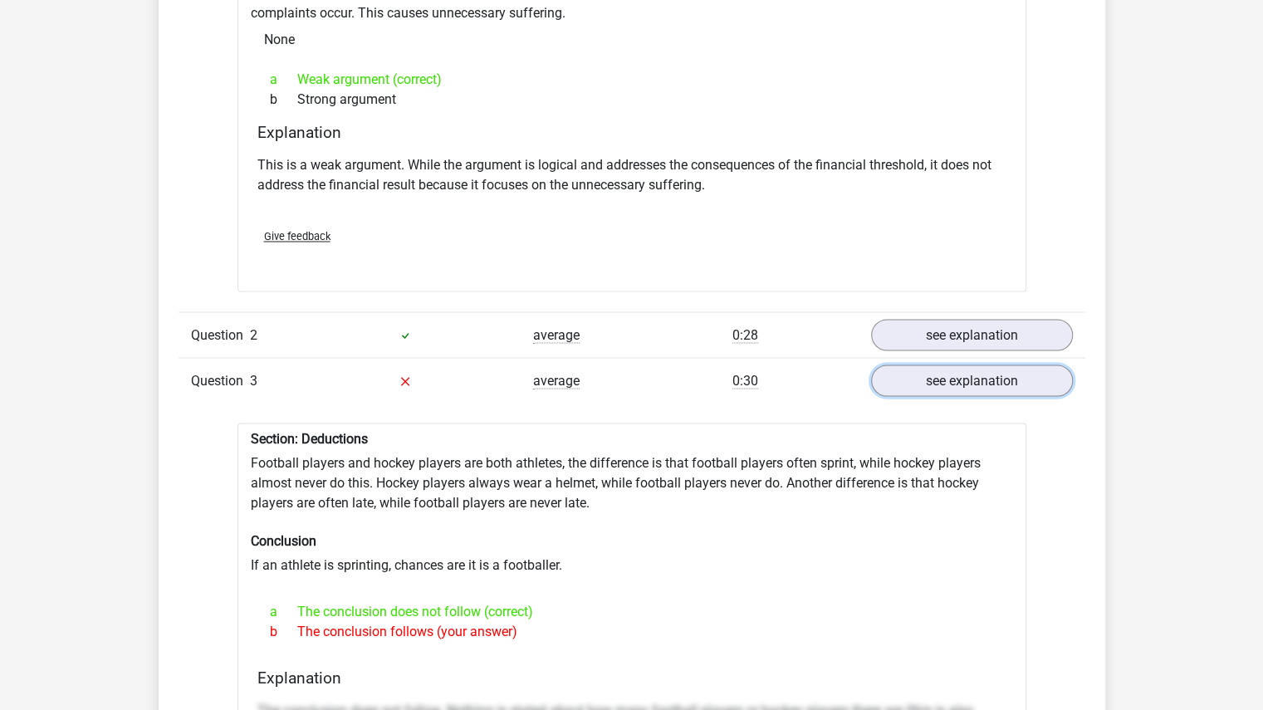
scroll to position [1743, 0]
